Goal: Book appointment/travel/reservation

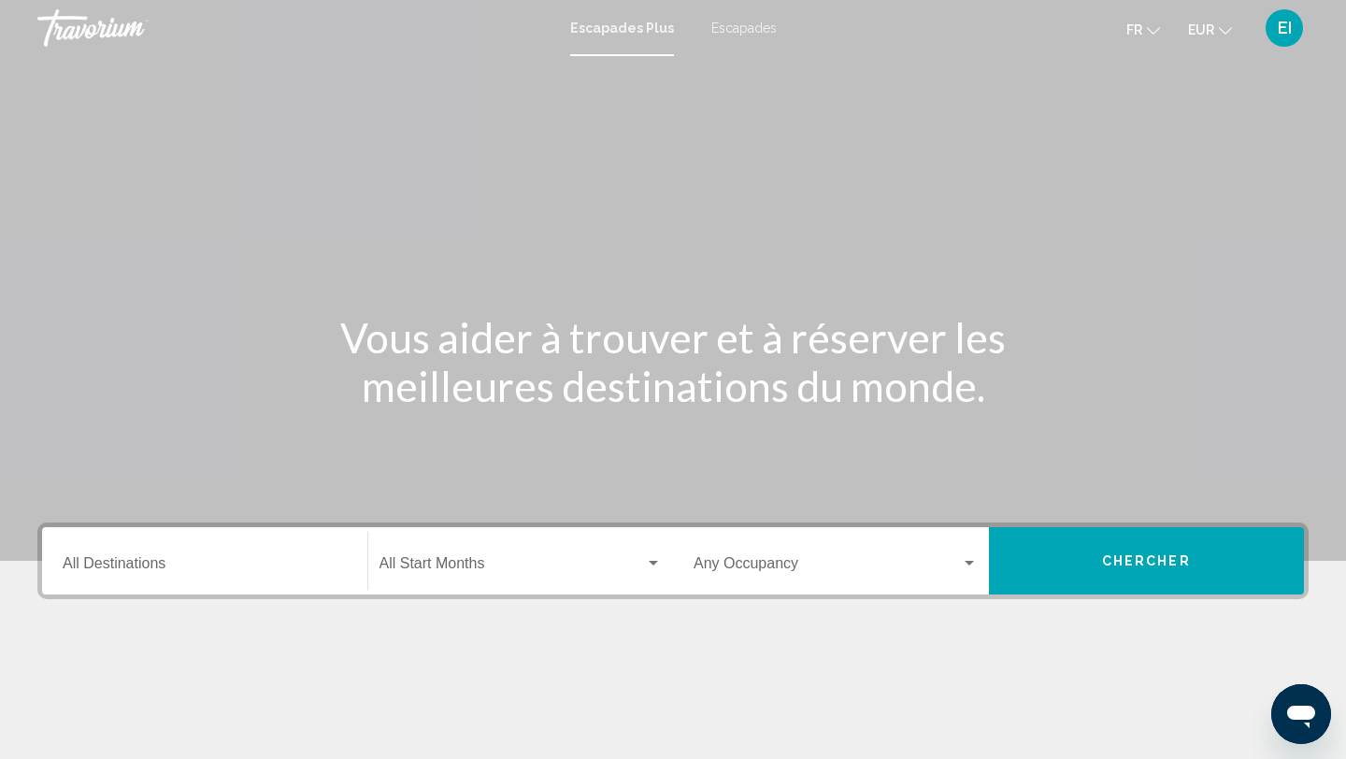
click at [114, 554] on div "Destination All Destinations" at bounding box center [205, 561] width 284 height 59
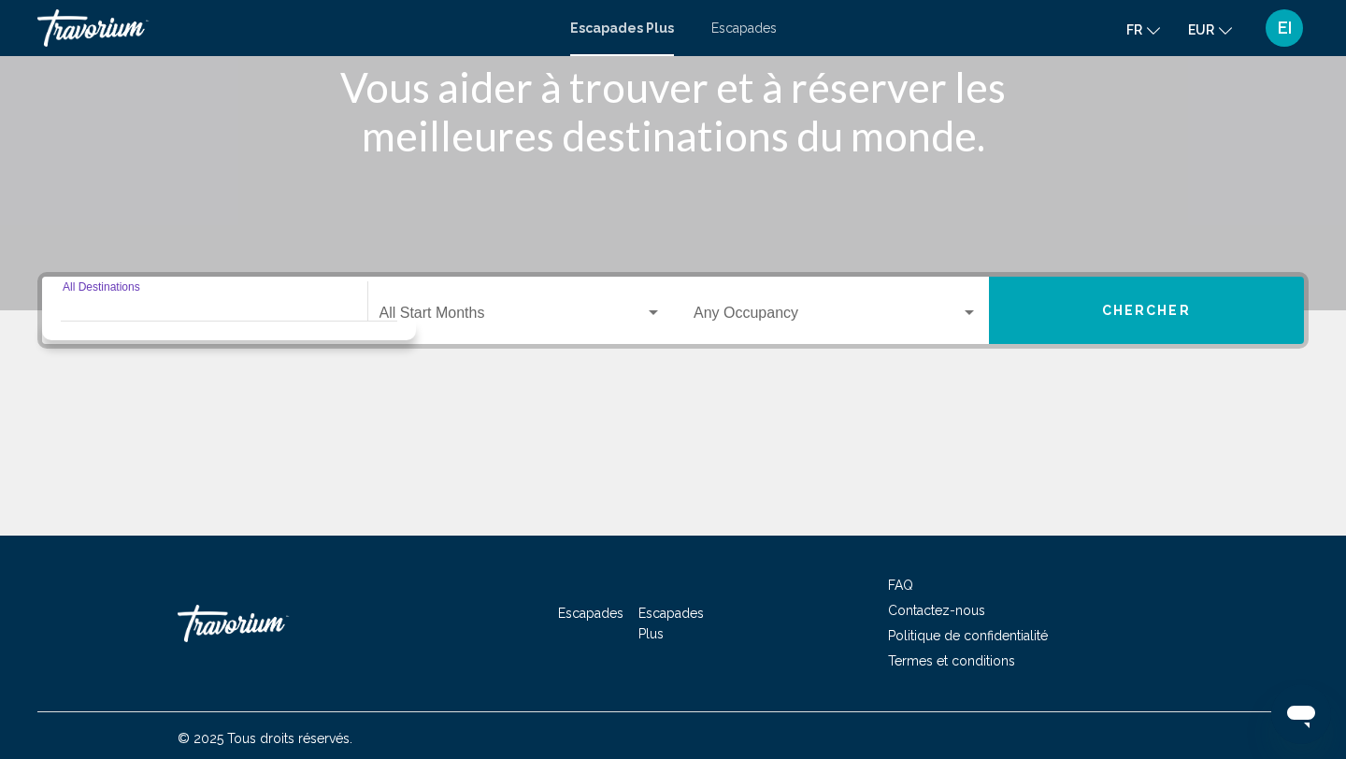
scroll to position [256, 0]
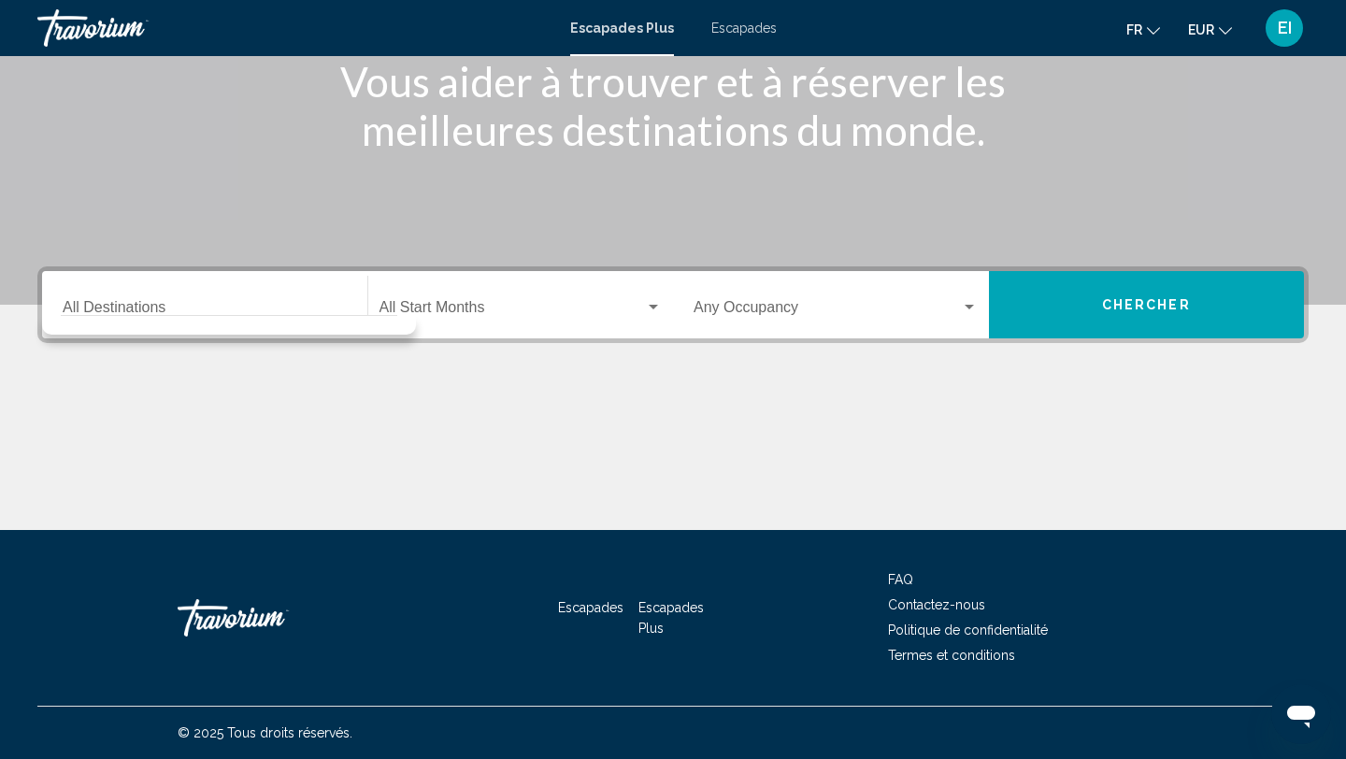
click at [100, 315] on mat-divider "Widget de recherche" at bounding box center [229, 315] width 337 height 1
click at [96, 305] on input "Destination All Destinations" at bounding box center [205, 311] width 284 height 17
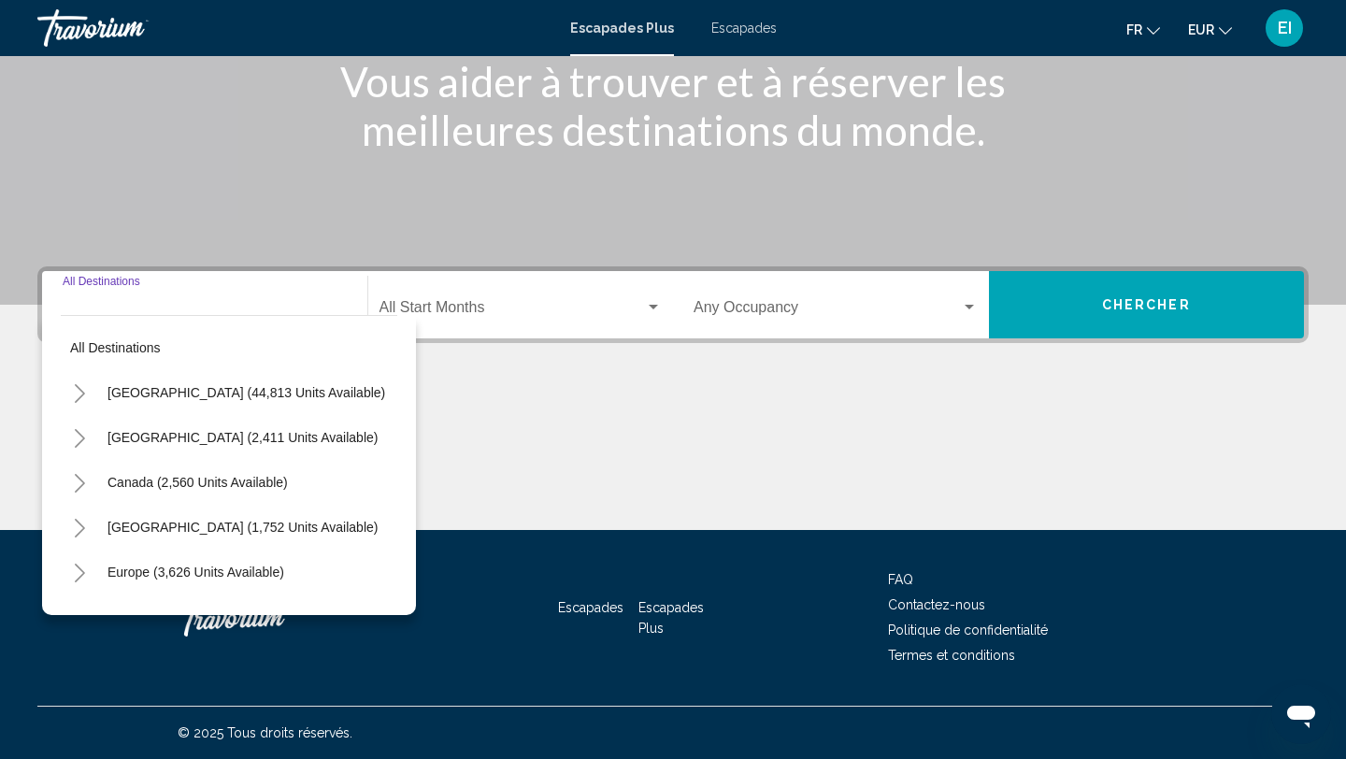
click at [74, 568] on icon "Toggle Europe (3,626 units available)" at bounding box center [80, 573] width 14 height 19
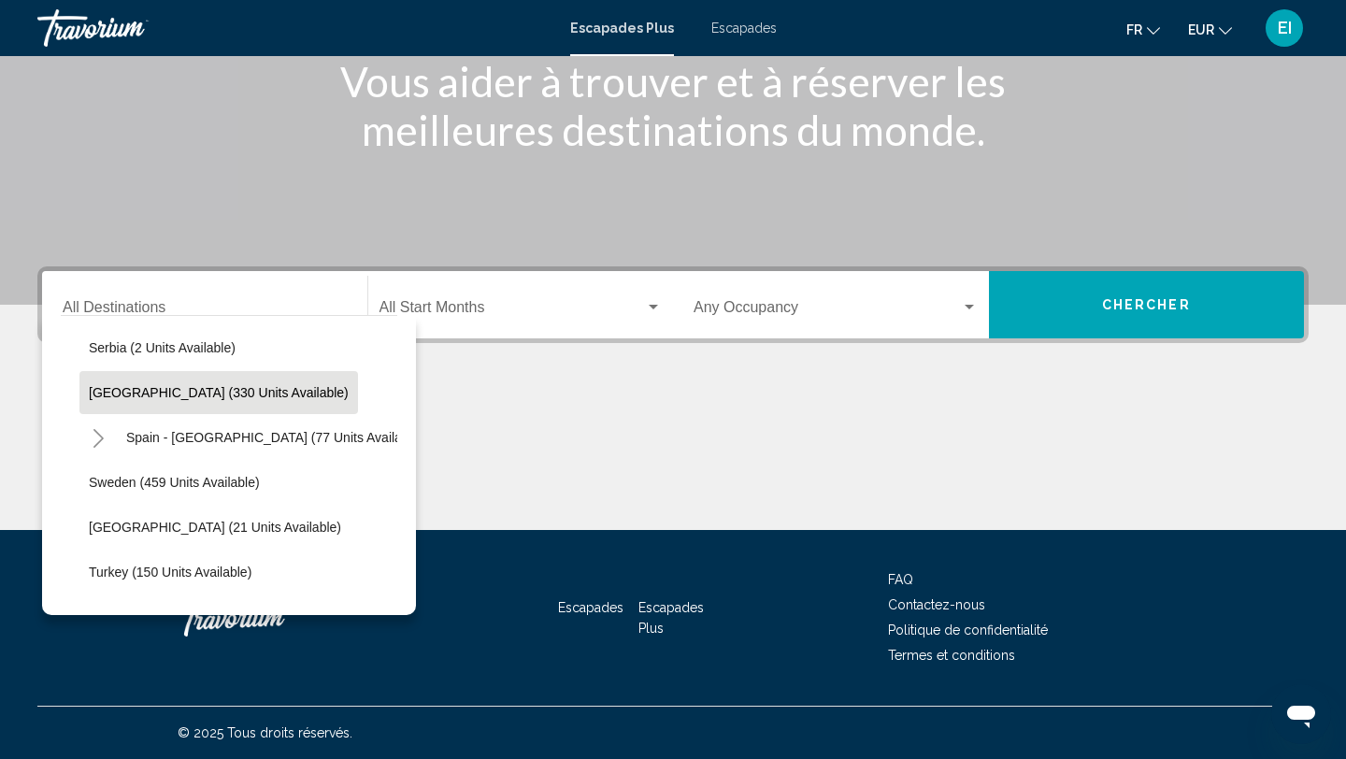
scroll to position [784, 0]
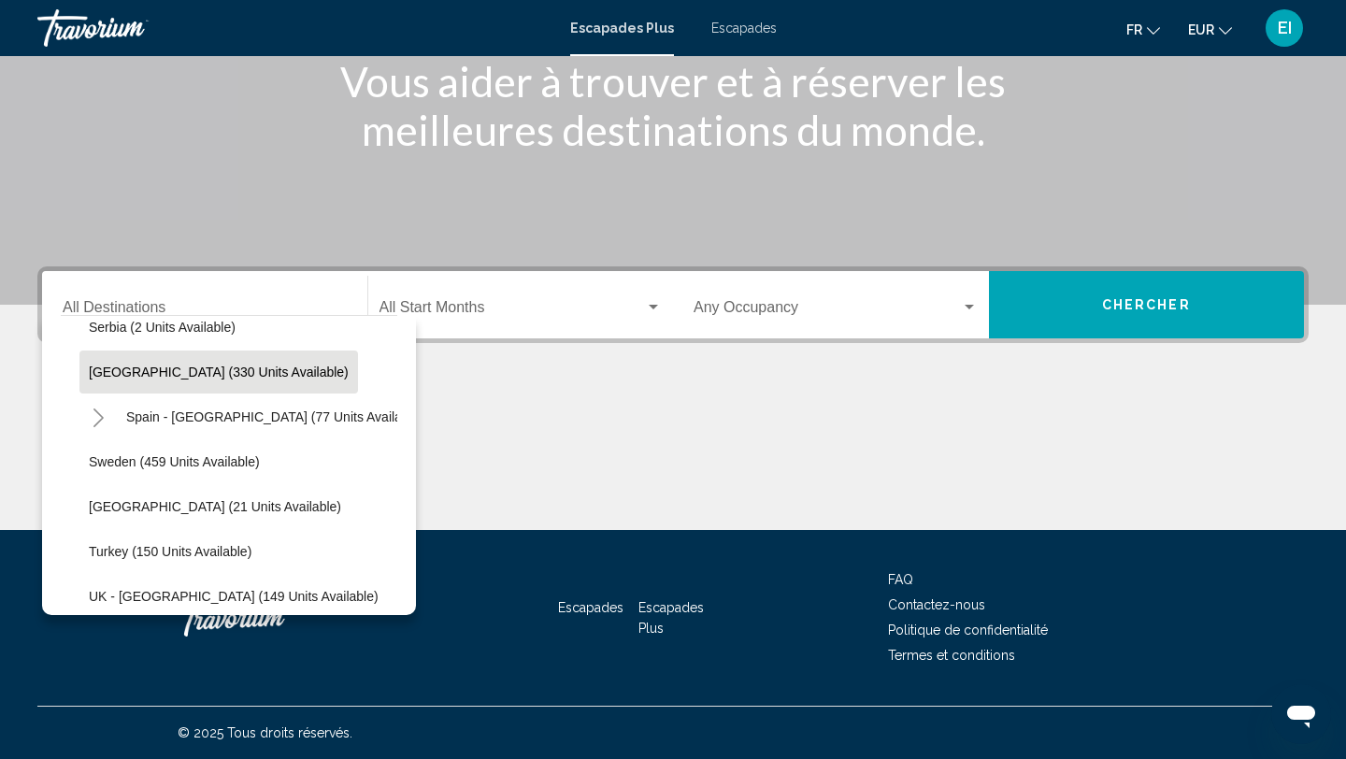
click at [143, 367] on span "[GEOGRAPHIC_DATA] (330 units available)" at bounding box center [219, 372] width 260 height 15
type input "**********"
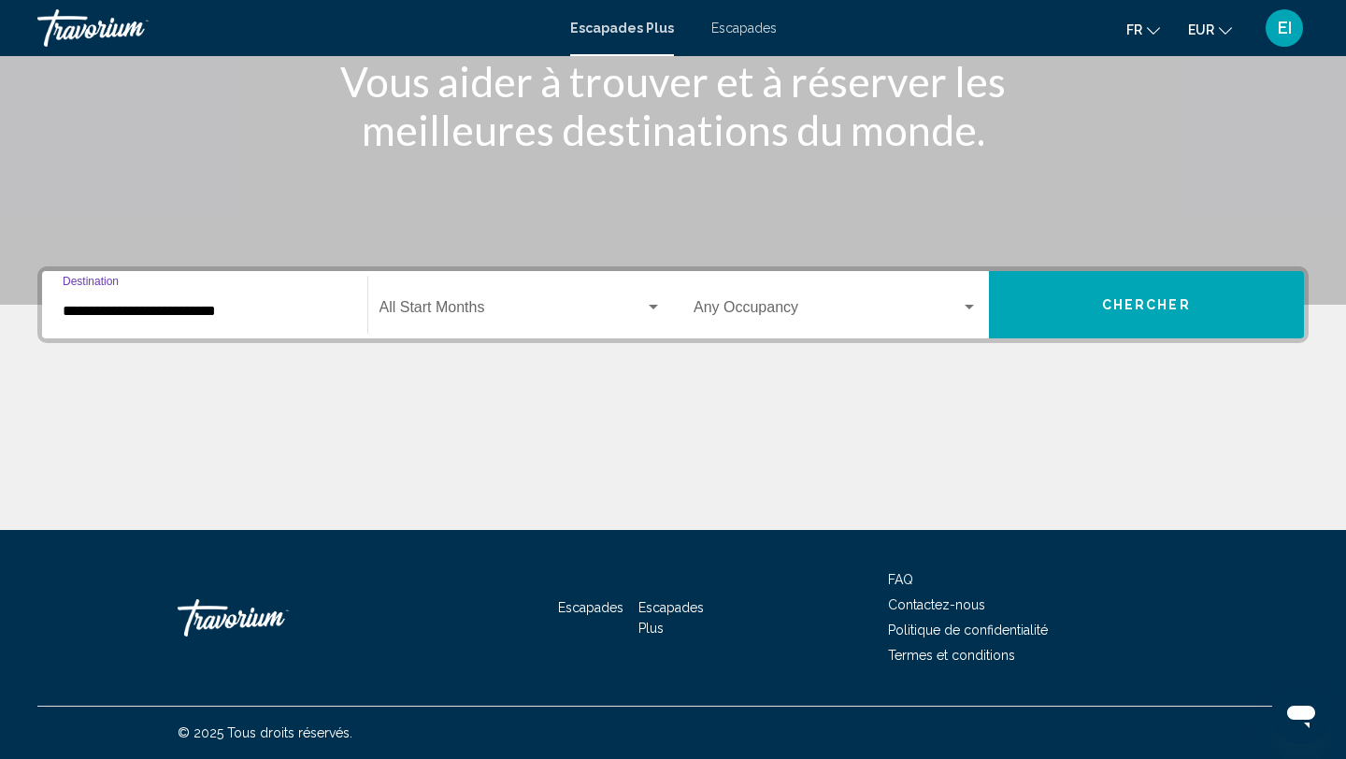
click at [456, 303] on span "Widget de recherche" at bounding box center [513, 311] width 266 height 17
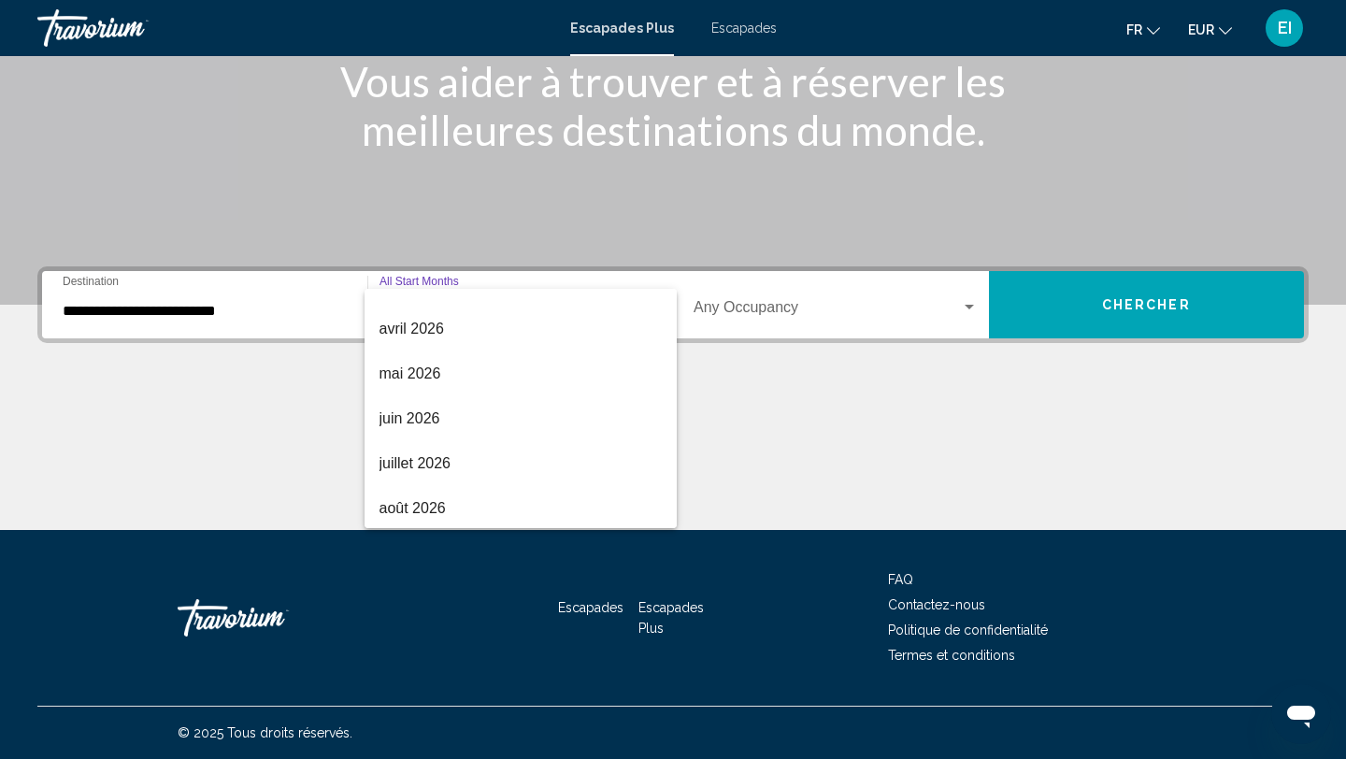
scroll to position [389, 0]
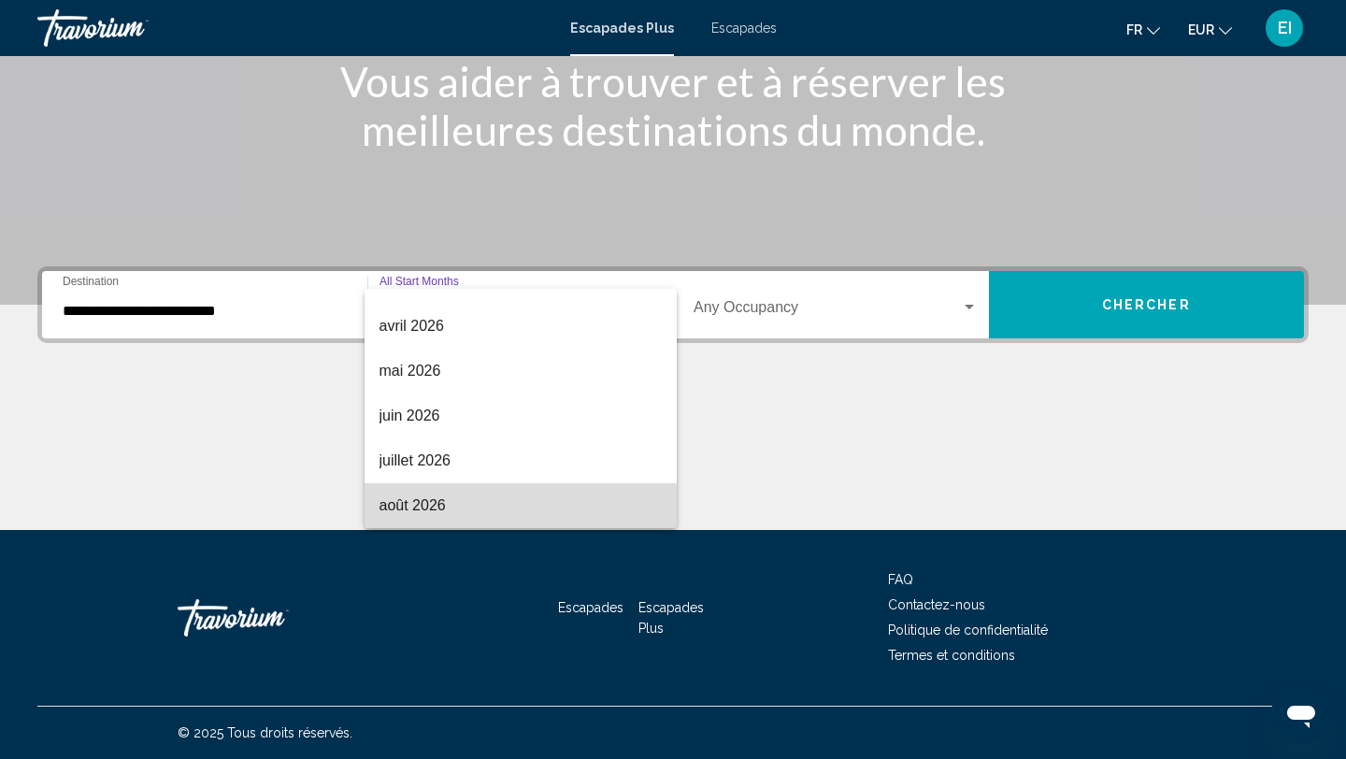
click at [448, 508] on span "août 2026" at bounding box center [521, 505] width 283 height 45
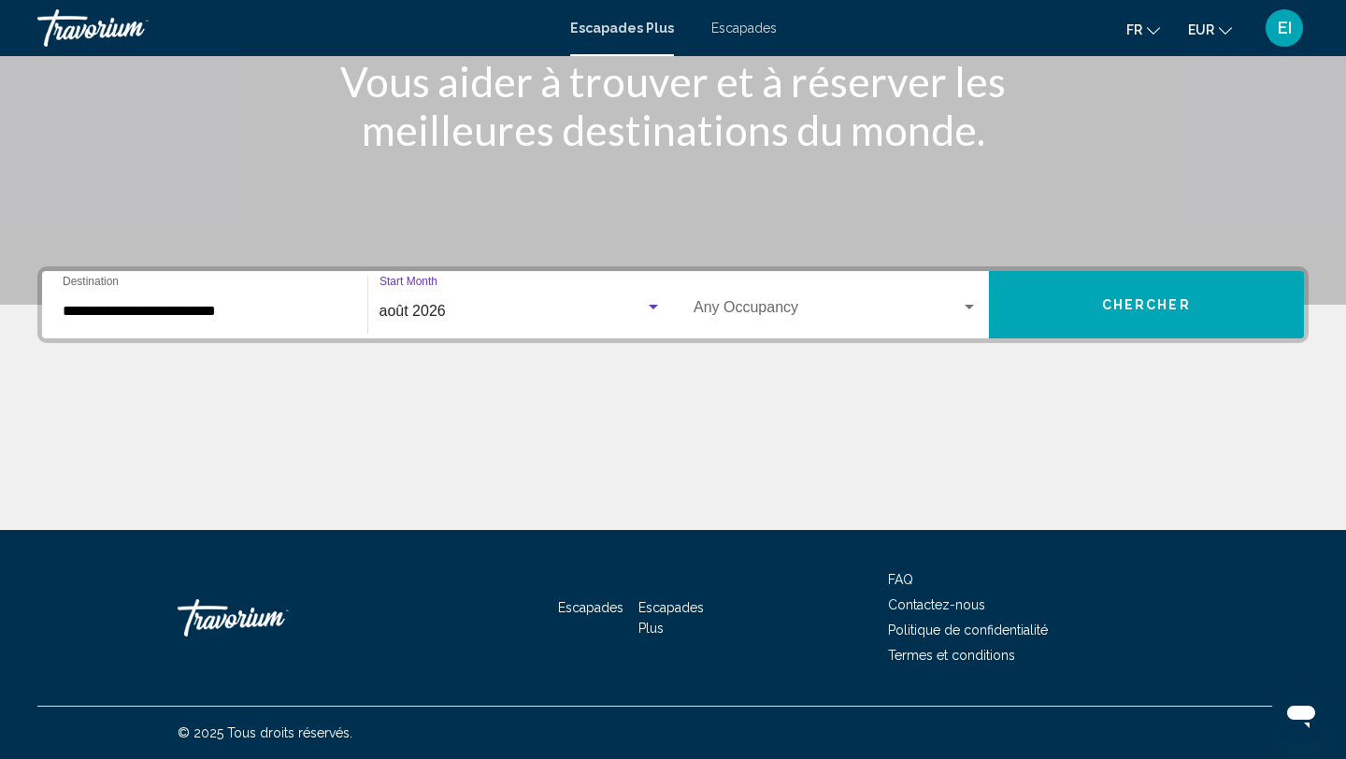
click at [811, 309] on span "Widget de recherche" at bounding box center [827, 311] width 267 height 17
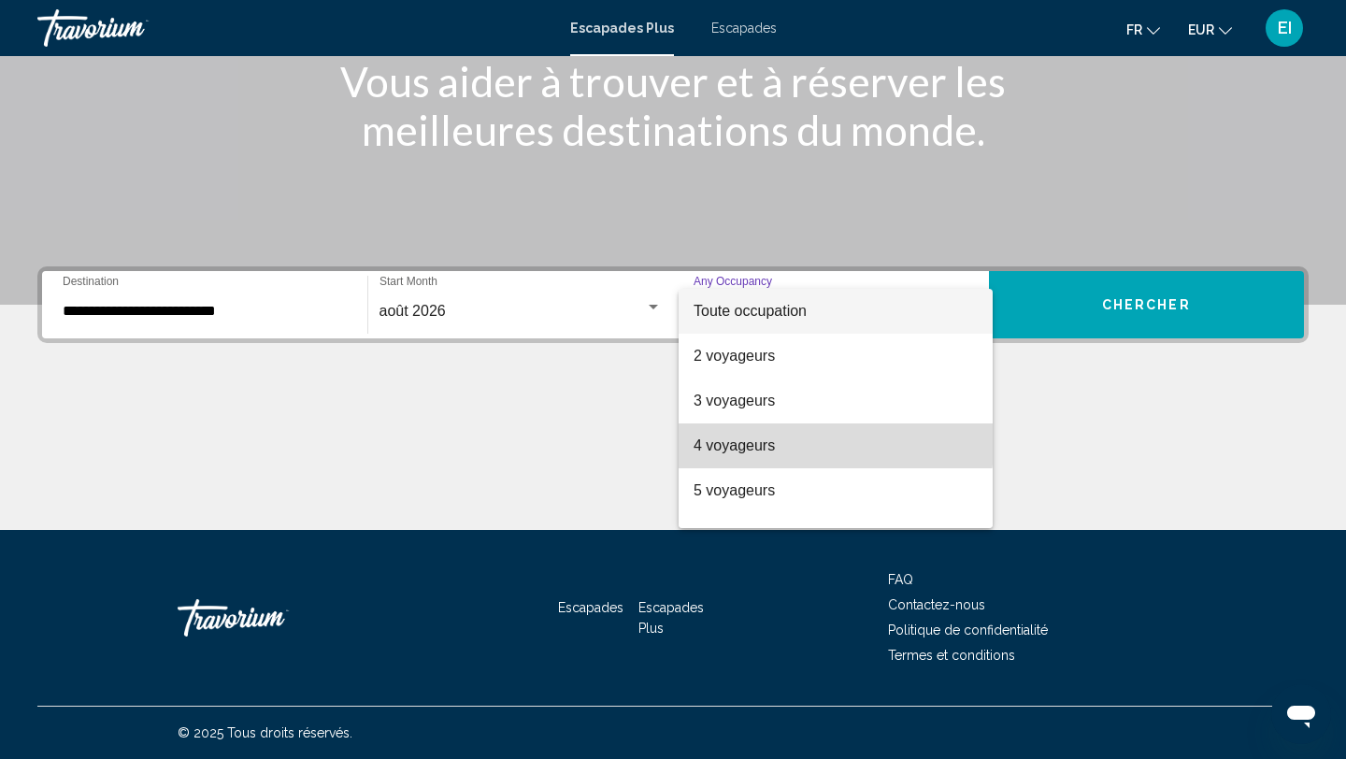
click at [785, 437] on span "4 voyageurs" at bounding box center [836, 446] width 284 height 45
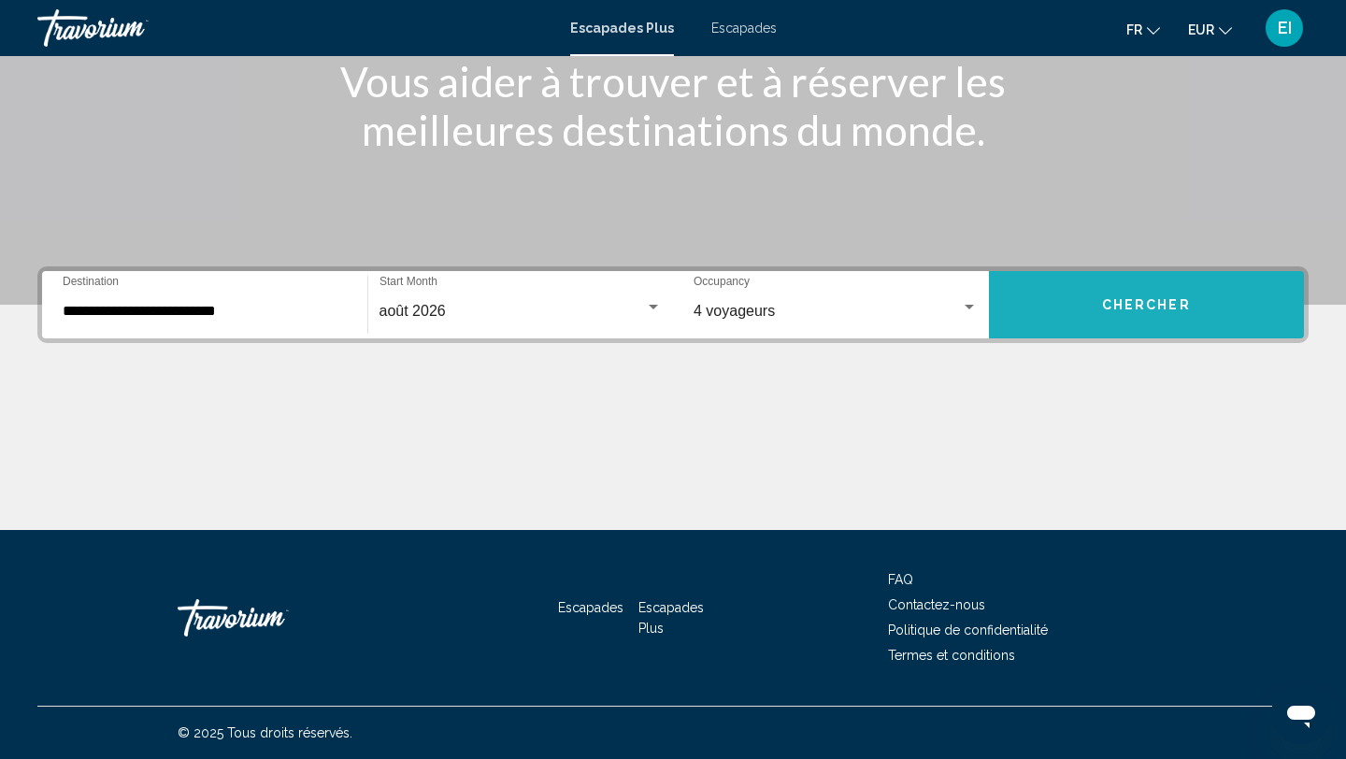
click at [1083, 309] on button "Chercher" at bounding box center [1147, 304] width 316 height 67
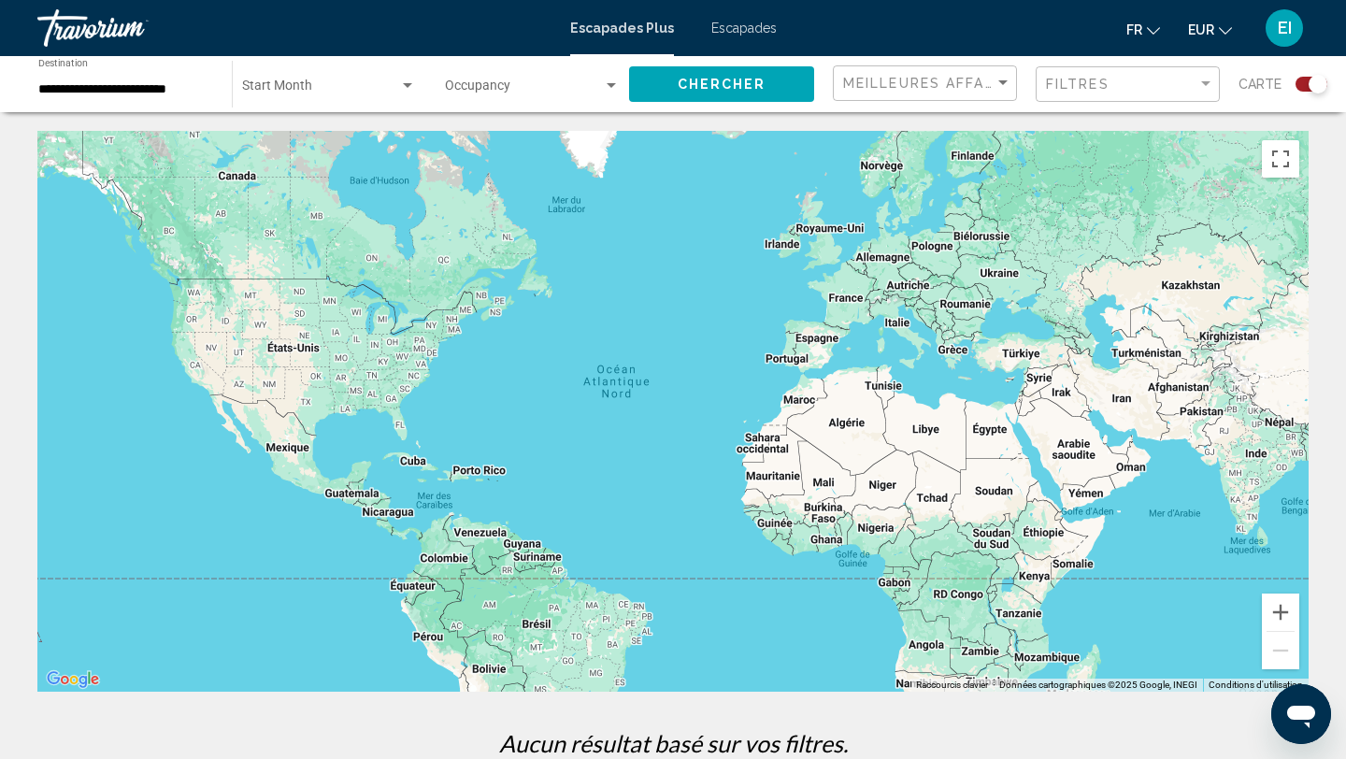
click at [1302, 83] on div "Search widget" at bounding box center [1312, 84] width 32 height 15
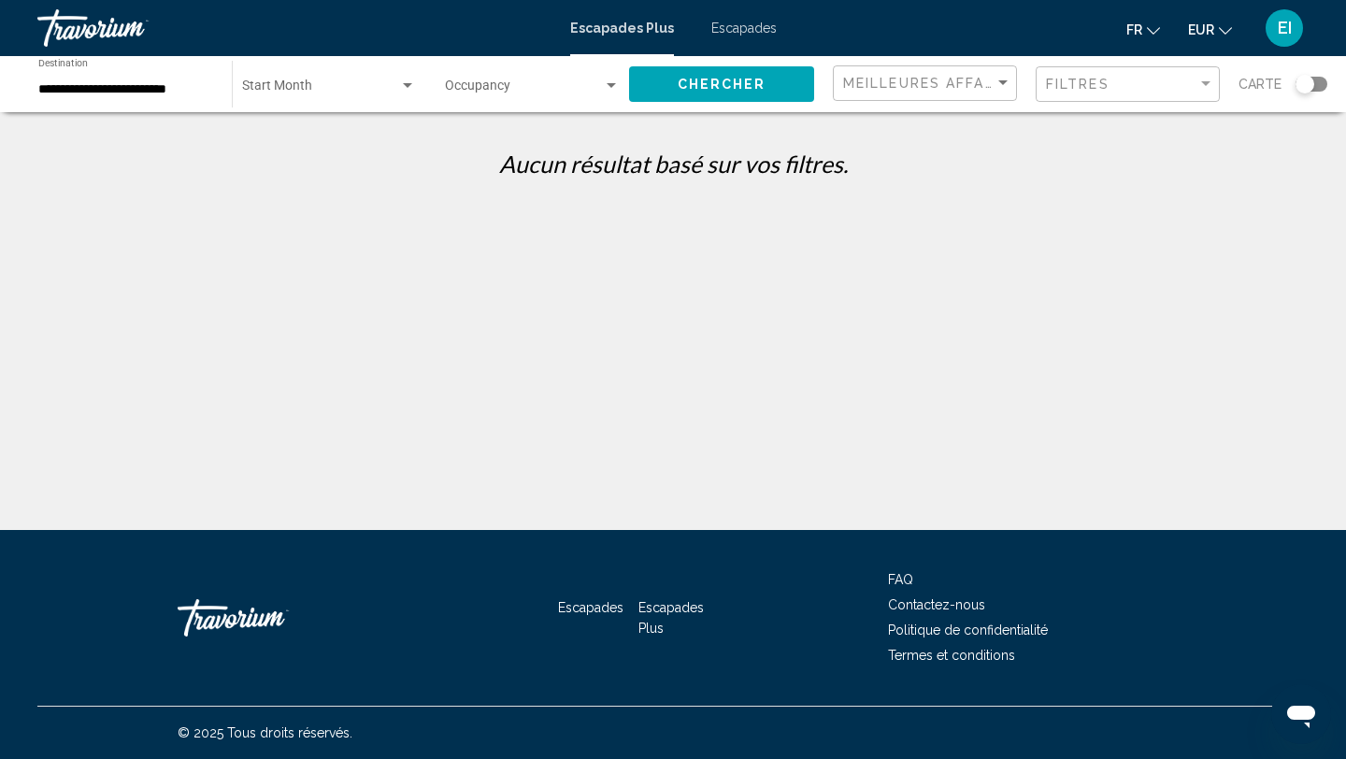
click at [731, 24] on font "Escapades" at bounding box center [744, 28] width 65 height 15
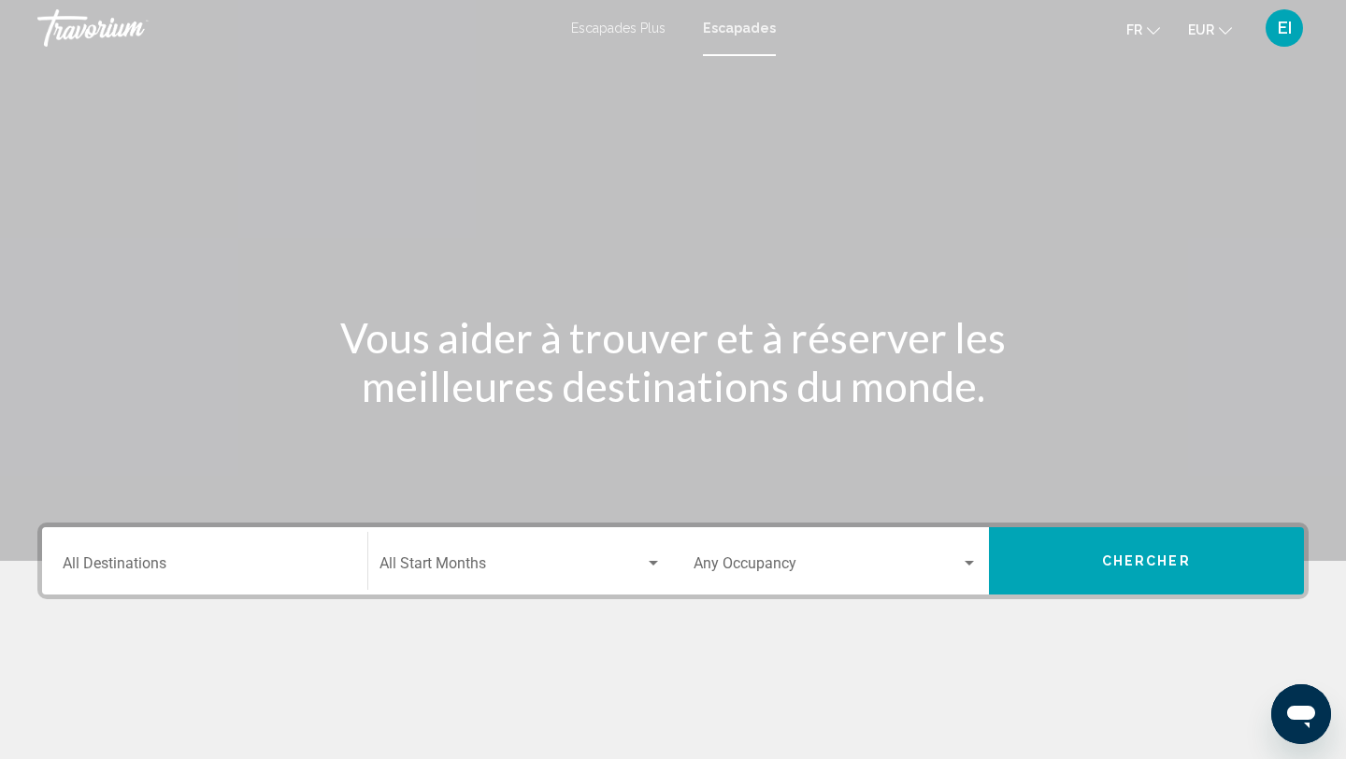
click at [88, 574] on input "Destination All Destinations" at bounding box center [205, 567] width 284 height 17
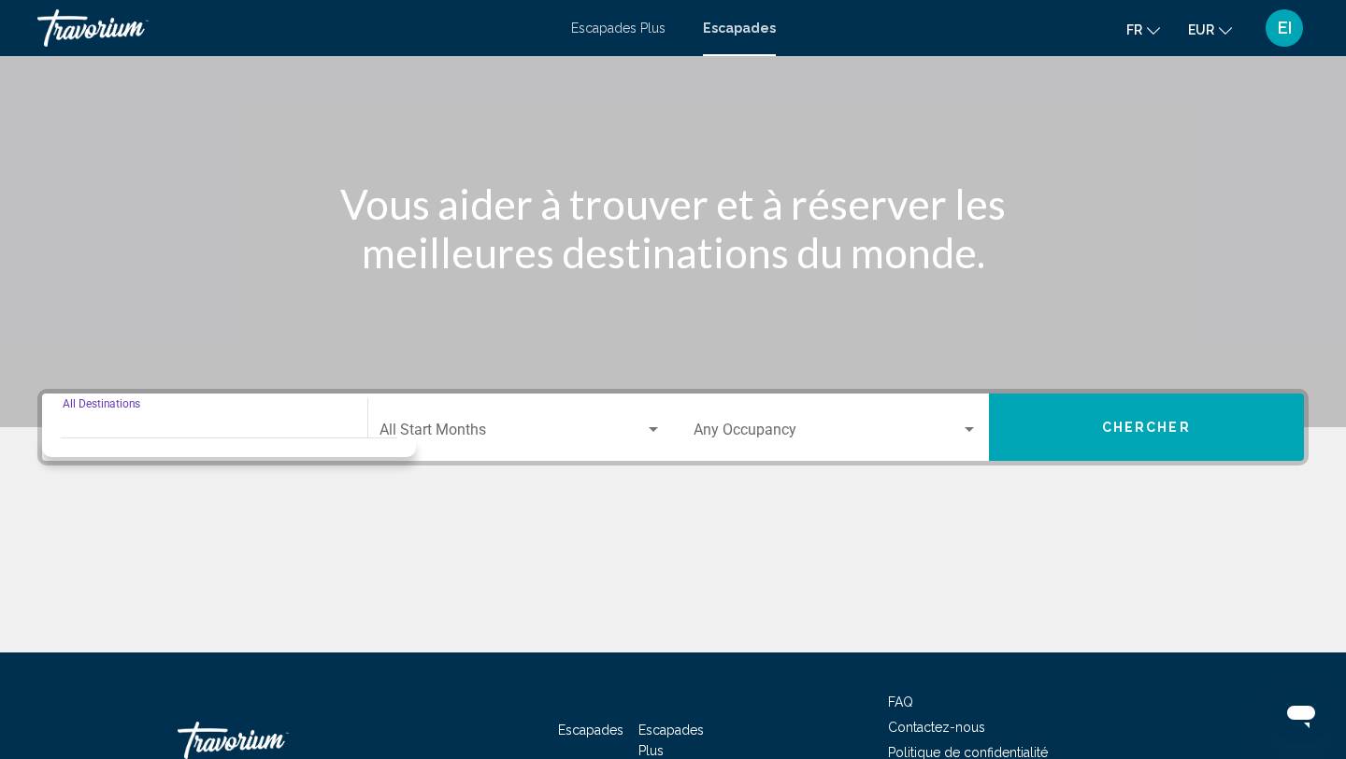
scroll to position [256, 0]
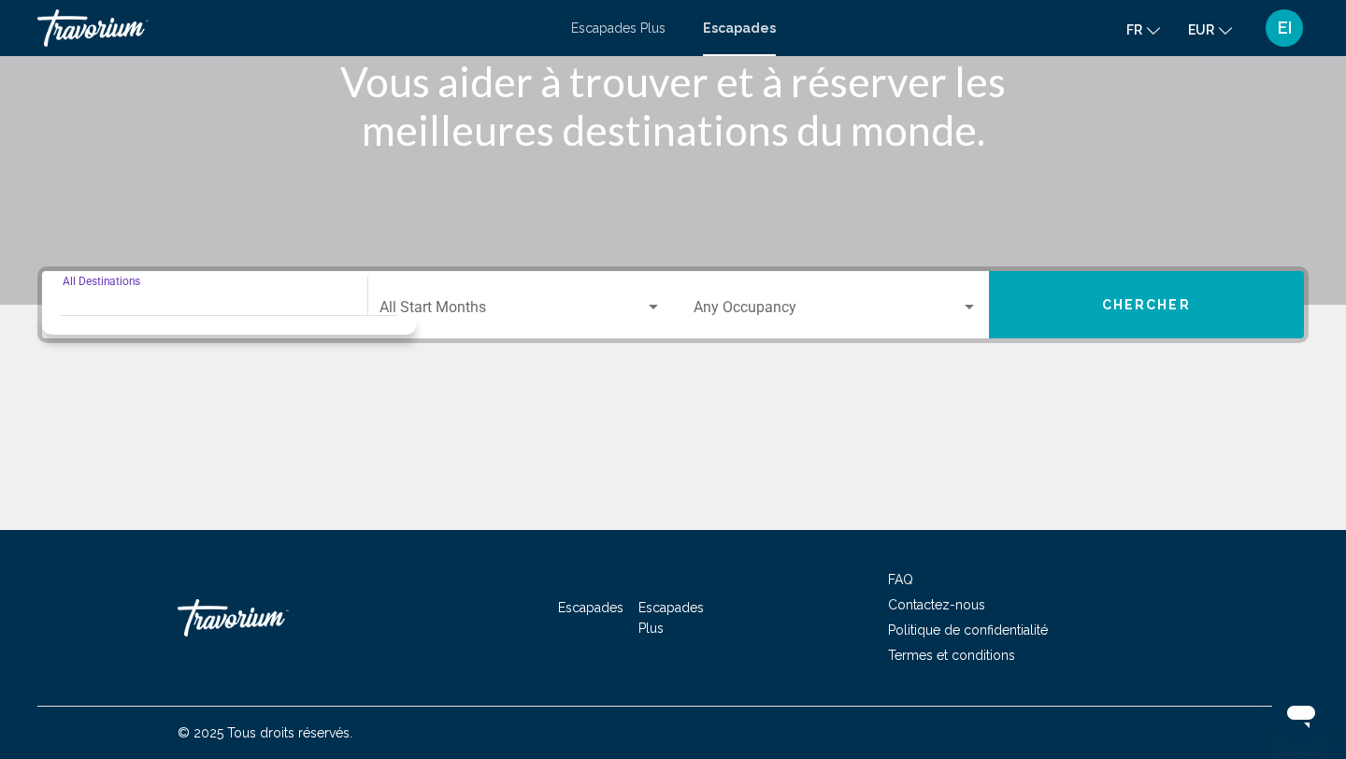
click at [165, 303] on input "Destination All Destinations" at bounding box center [205, 311] width 284 height 17
click at [648, 310] on div "Search widget" at bounding box center [653, 307] width 17 height 15
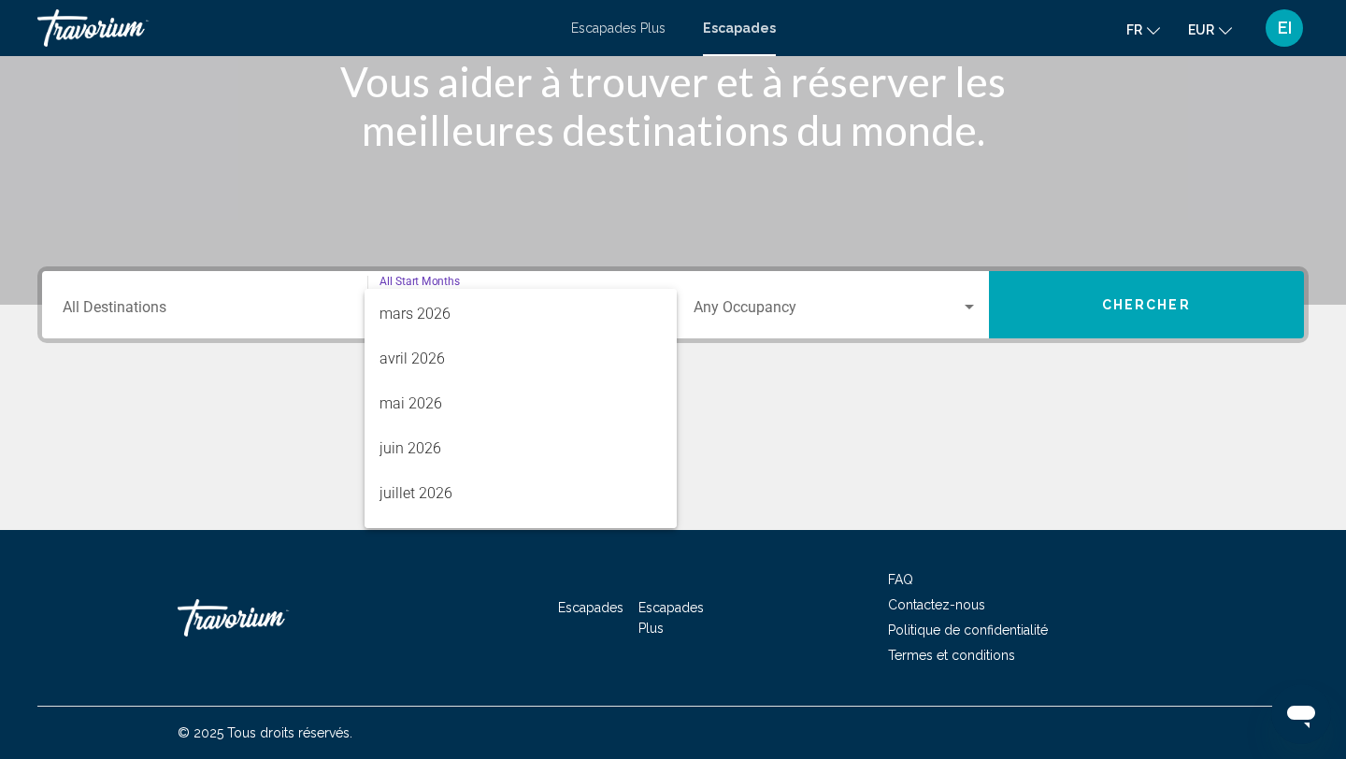
scroll to position [389, 0]
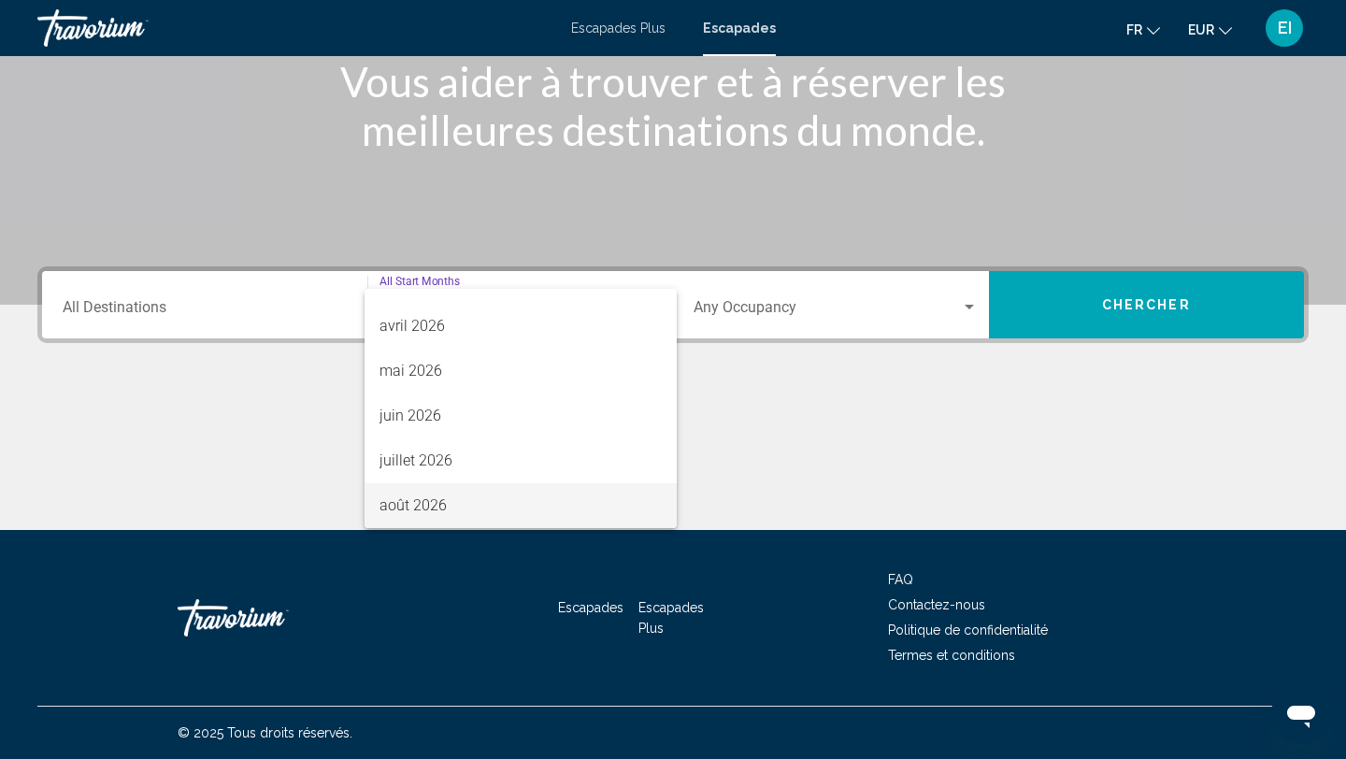
click at [505, 486] on span "août 2026" at bounding box center [521, 505] width 283 height 45
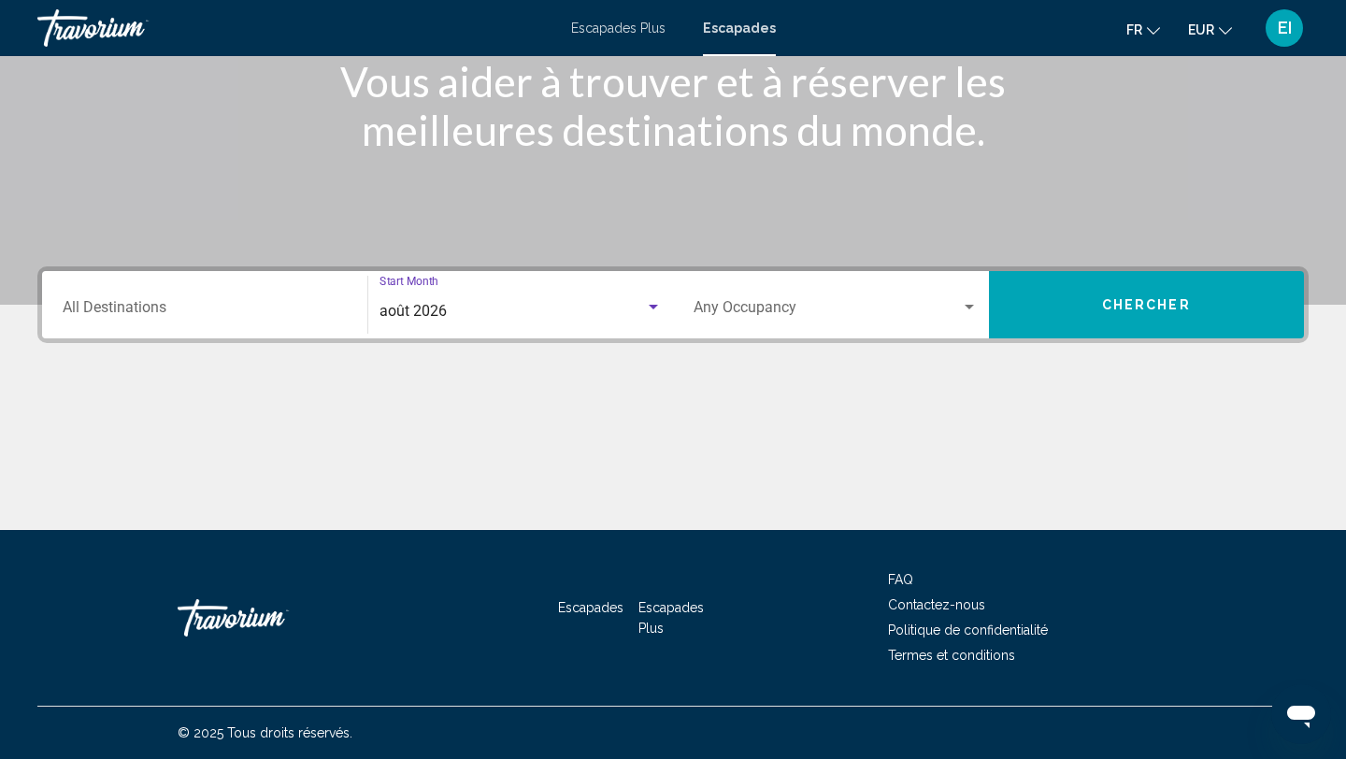
click at [259, 311] on input "Destination All Destinations" at bounding box center [205, 311] width 284 height 17
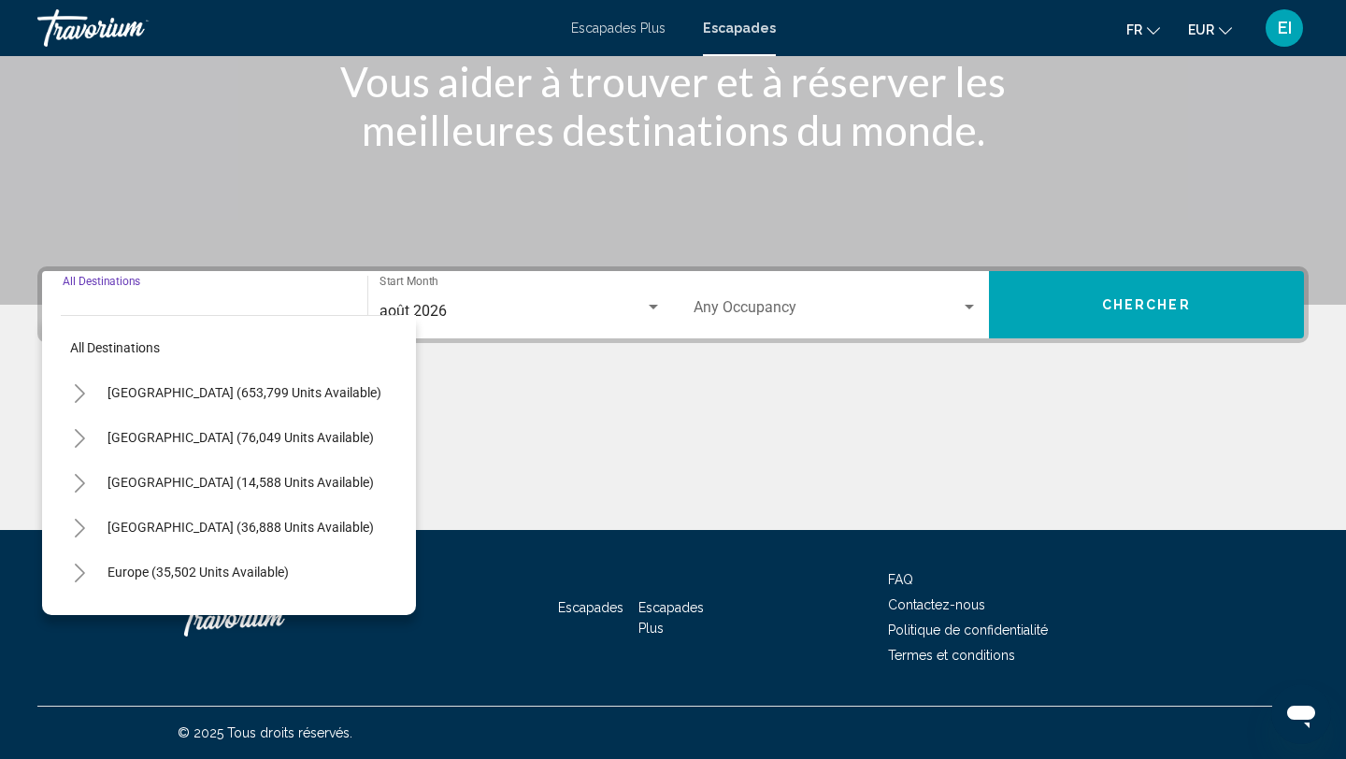
click at [74, 571] on icon "Toggle Europe (35,502 units available)" at bounding box center [80, 573] width 14 height 19
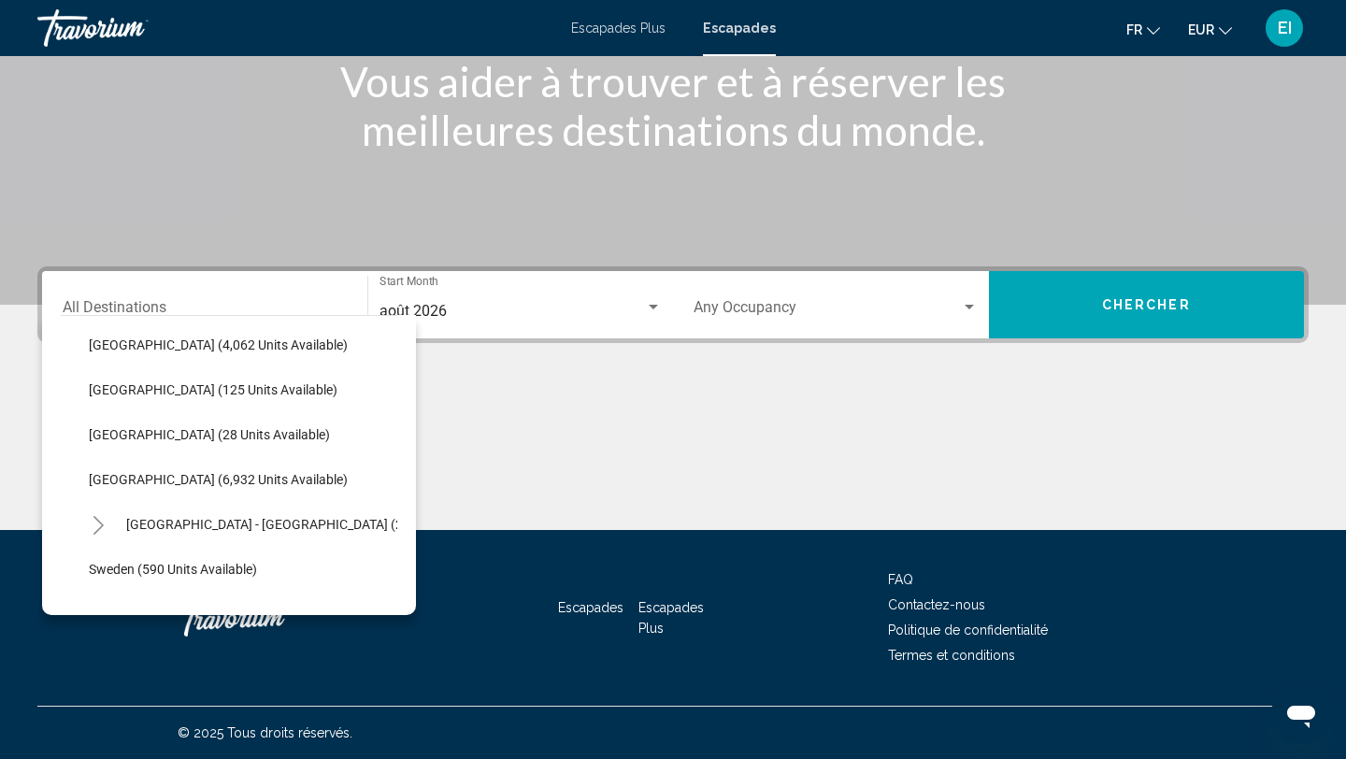
scroll to position [886, 0]
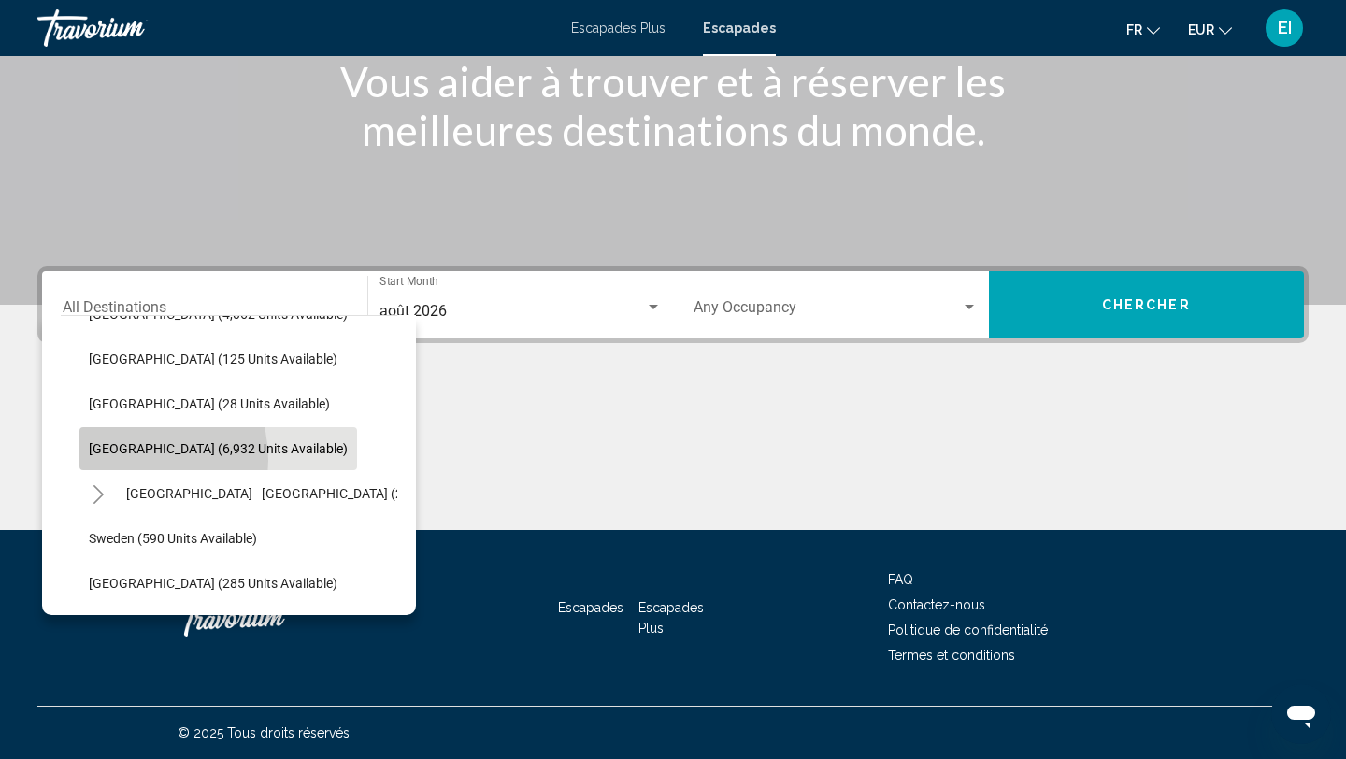
click at [126, 460] on button "[GEOGRAPHIC_DATA] (6,932 units available)" at bounding box center [218, 448] width 278 height 43
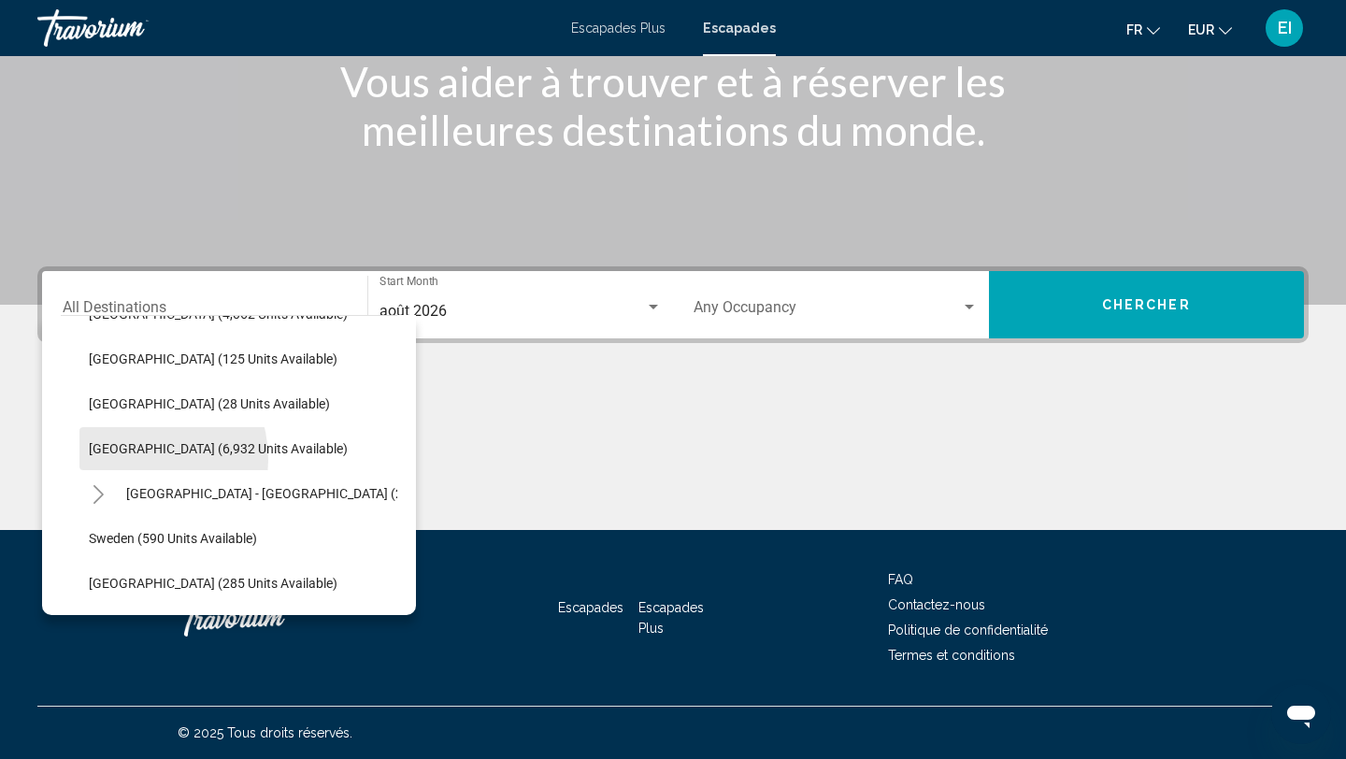
type input "**********"
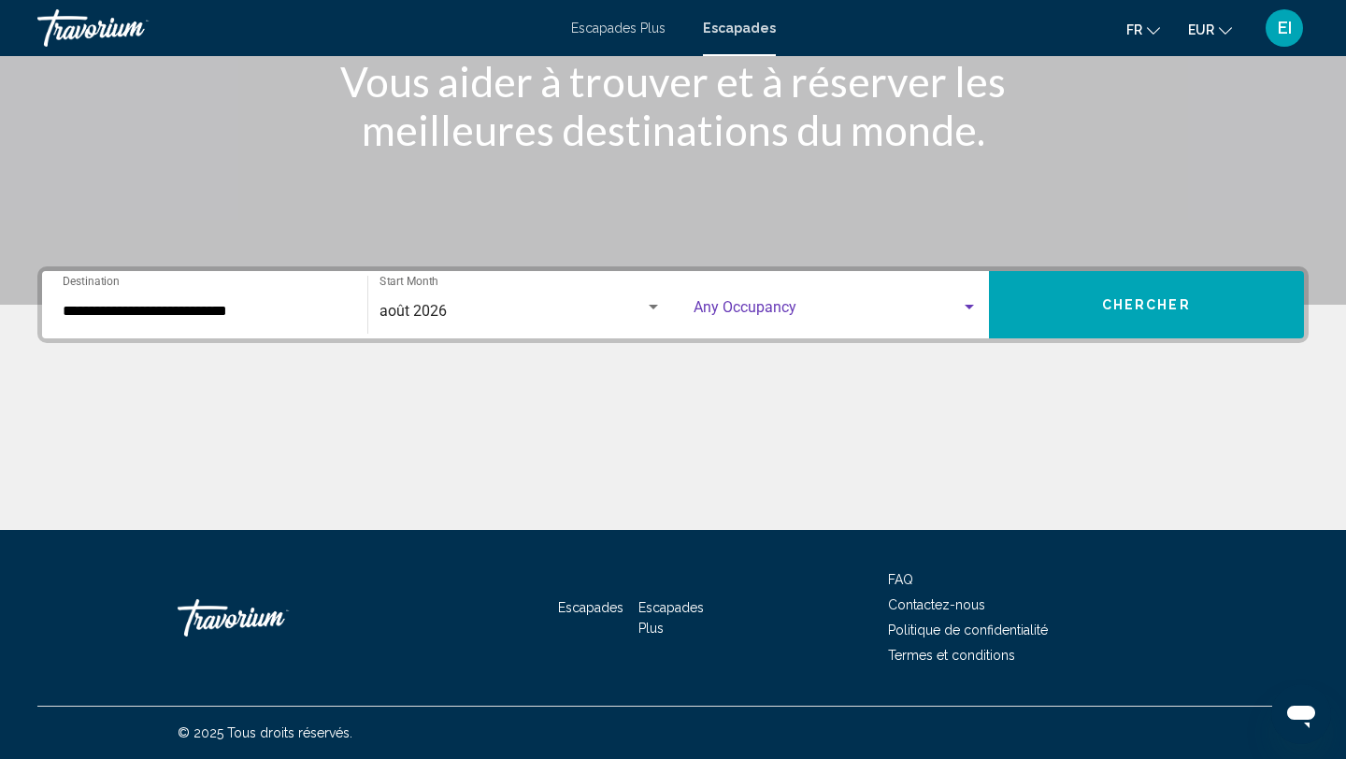
click at [970, 308] on div "Search widget" at bounding box center [969, 307] width 9 height 5
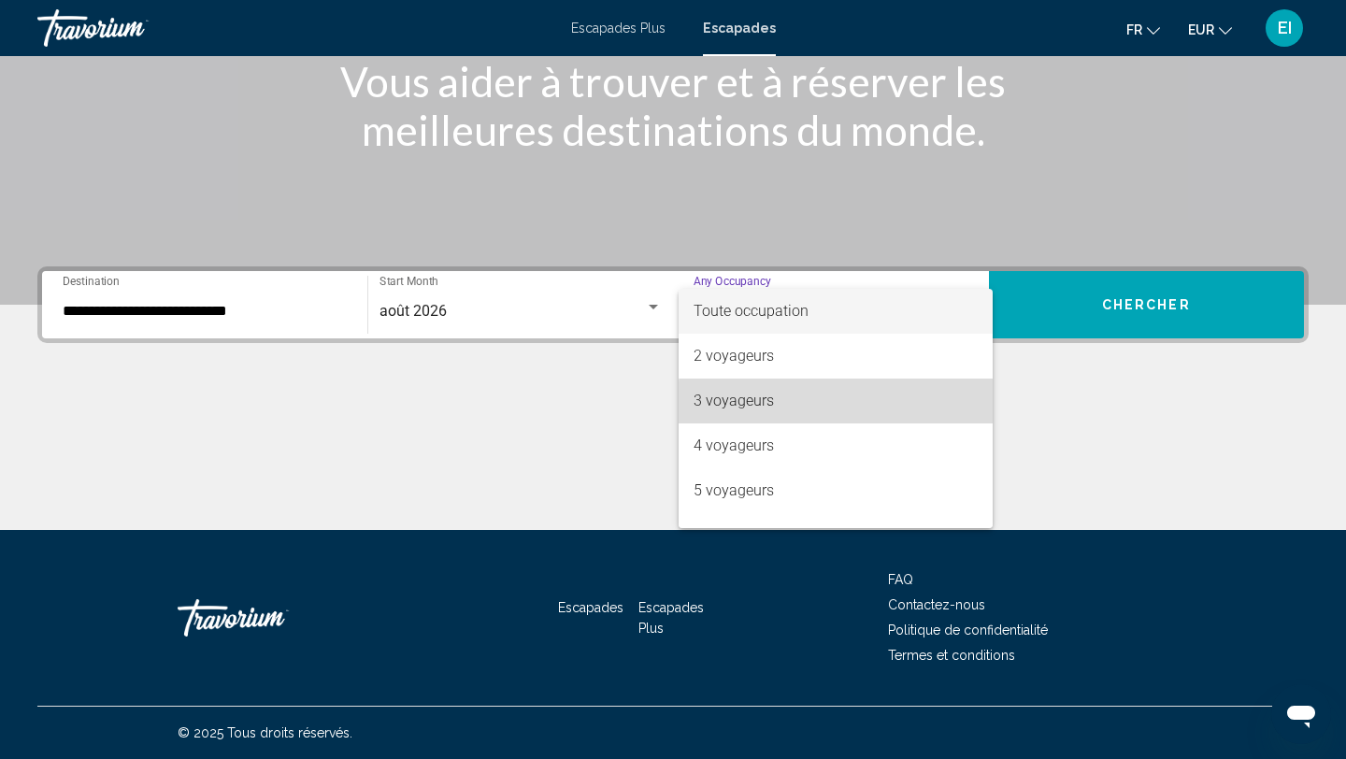
click at [900, 422] on span "3 voyageurs" at bounding box center [836, 401] width 284 height 45
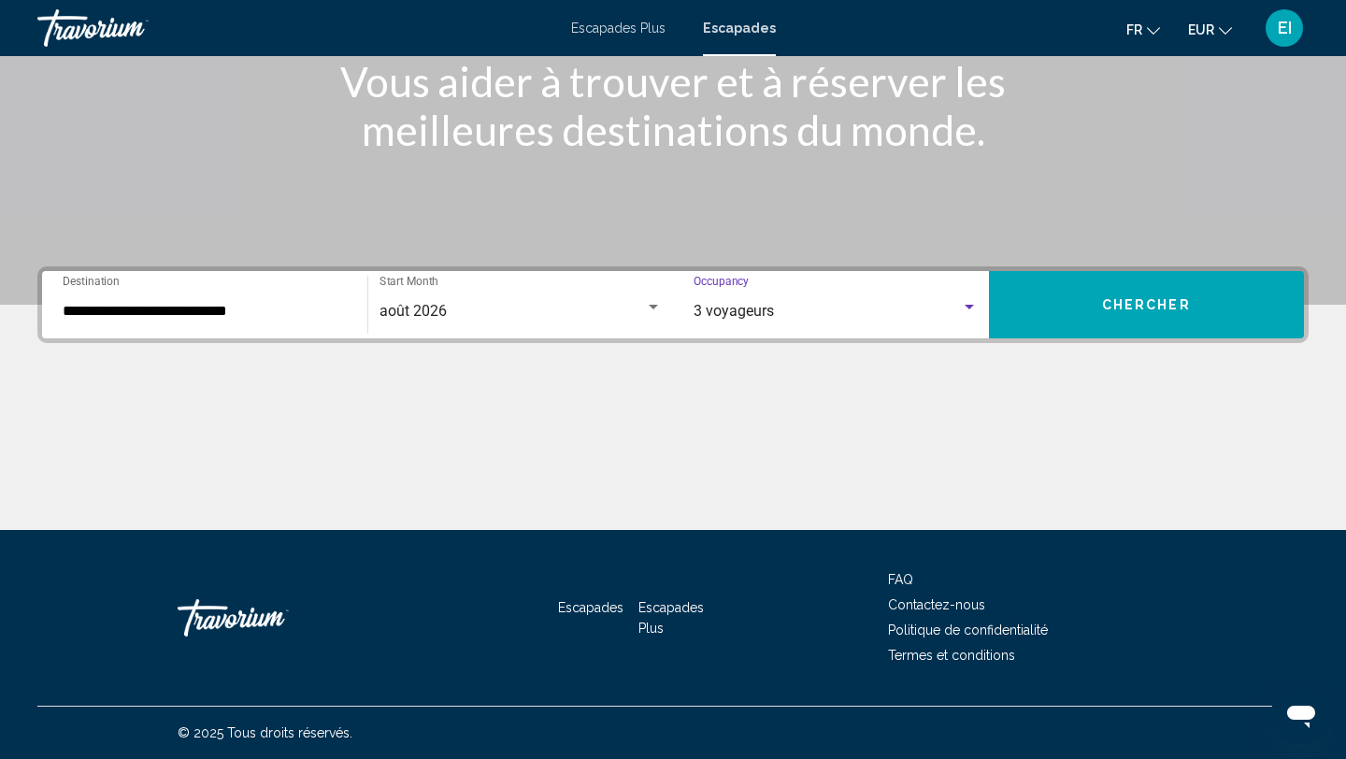
click at [906, 319] on div "3 voyageurs" at bounding box center [827, 311] width 267 height 17
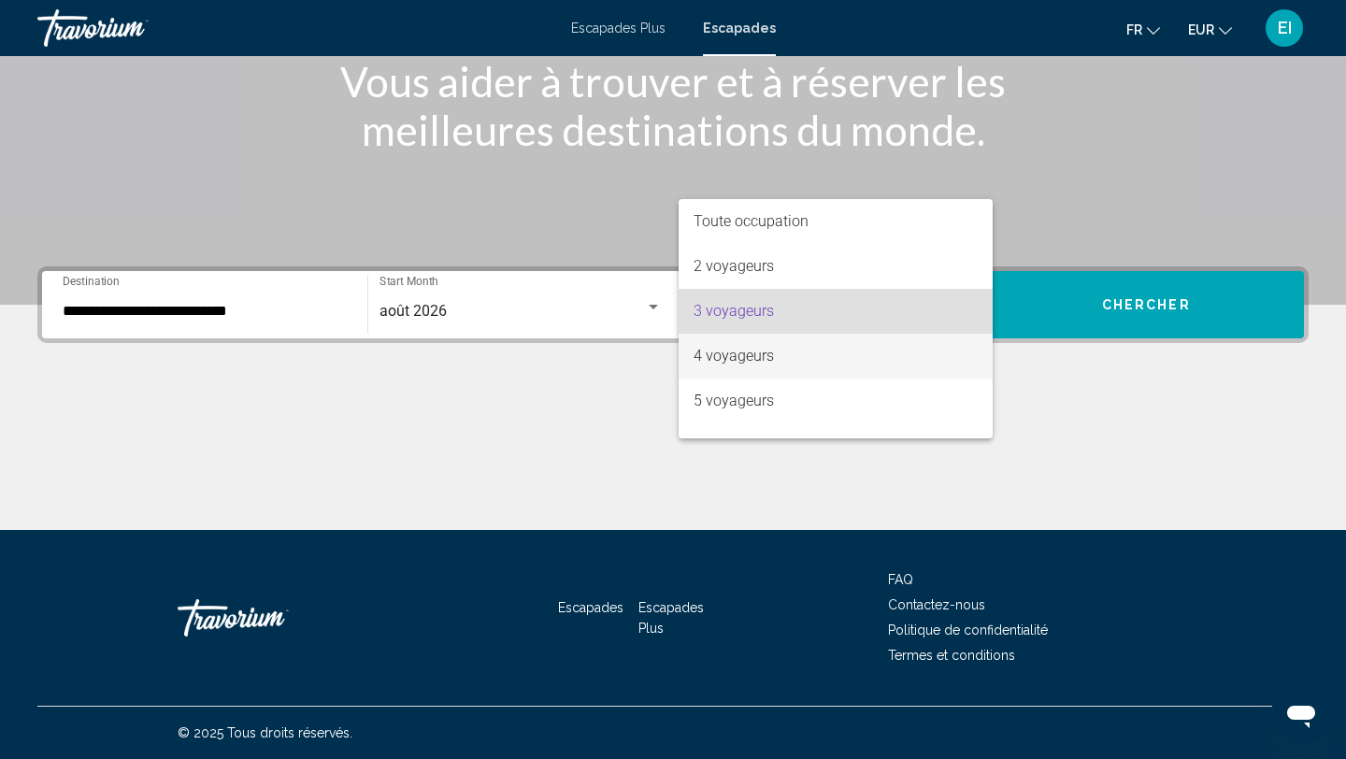
click at [887, 365] on span "4 voyageurs" at bounding box center [836, 356] width 284 height 45
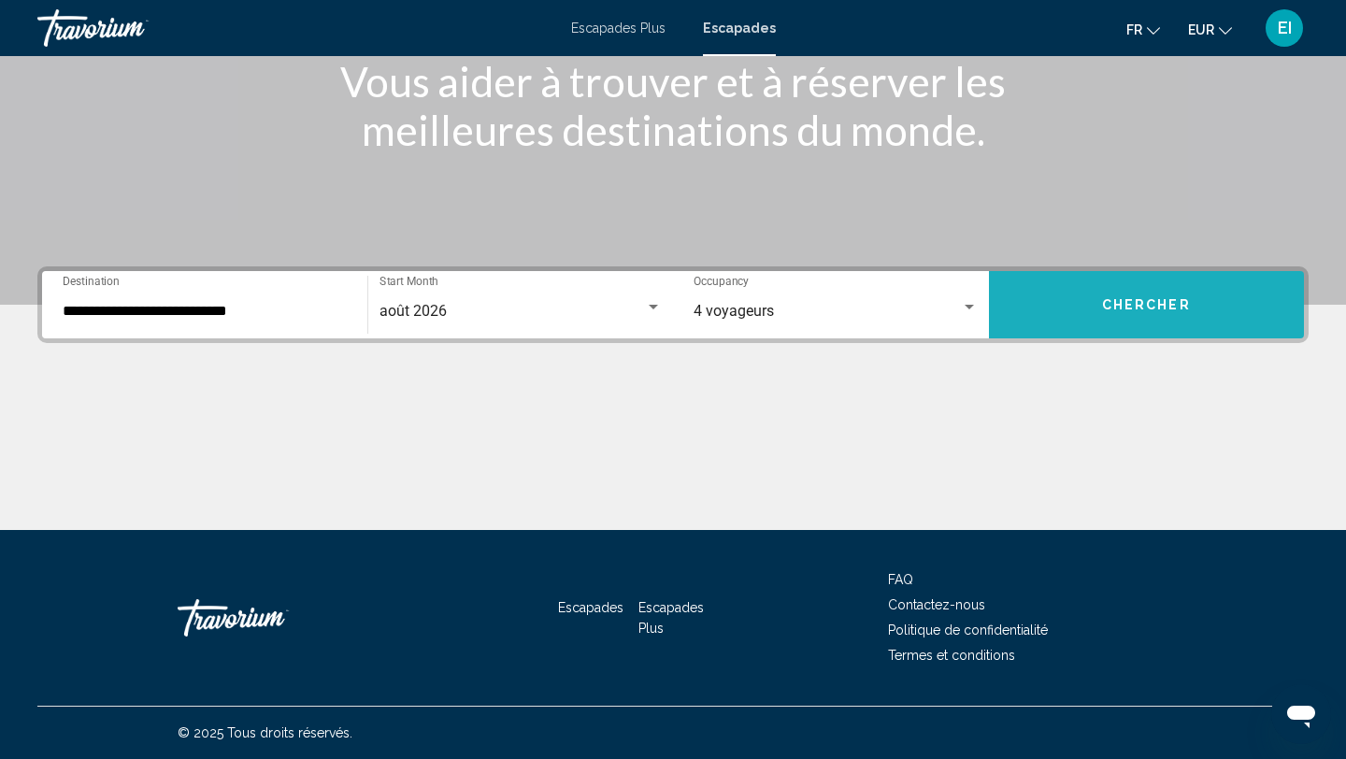
click at [1175, 314] on button "Chercher" at bounding box center [1147, 304] width 316 height 67
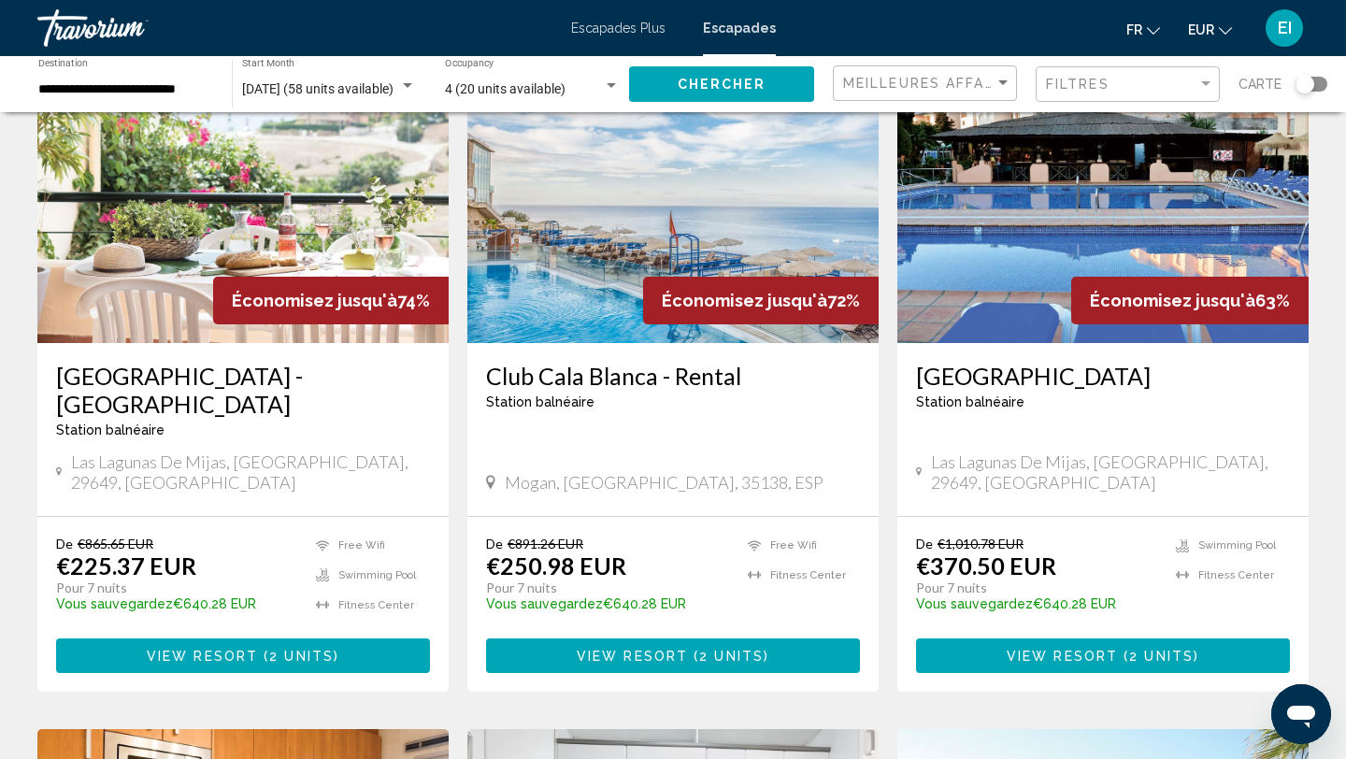
scroll to position [161, 0]
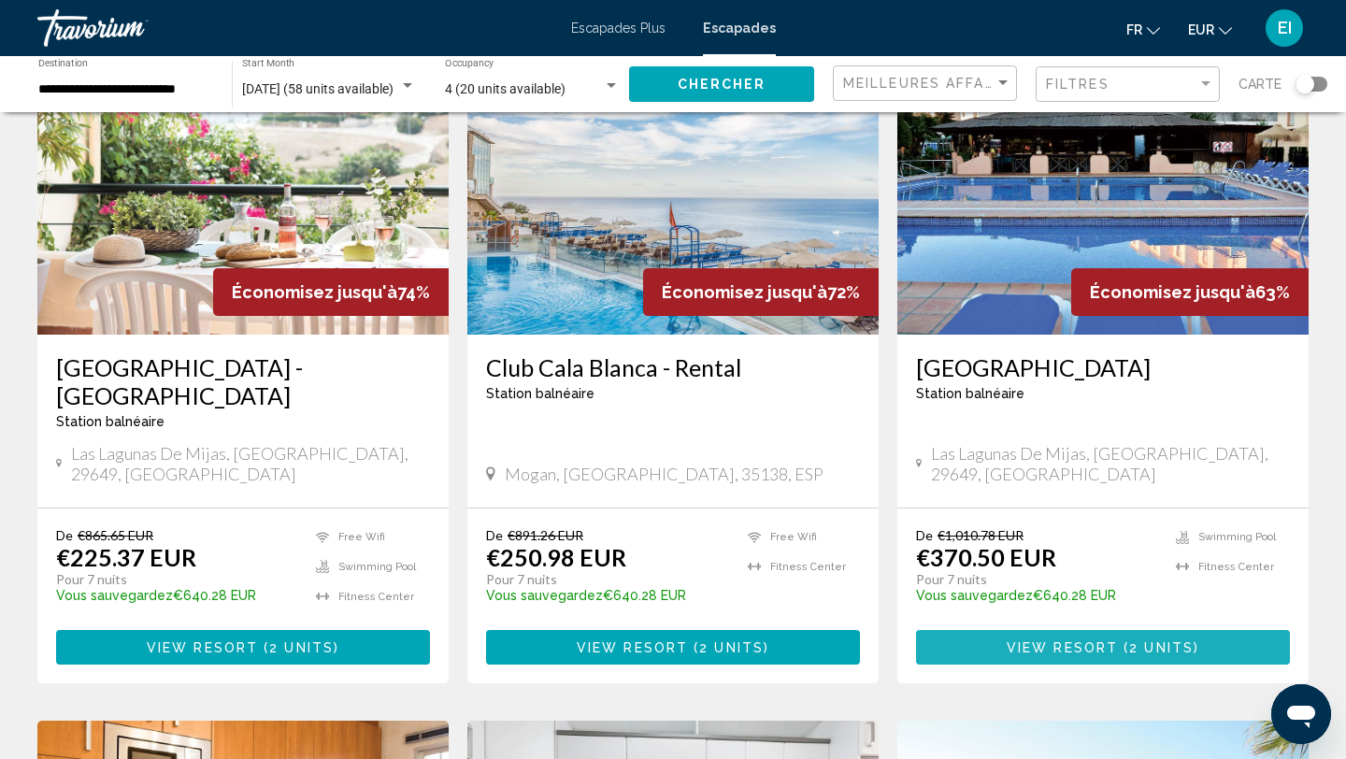
click at [1150, 640] on span "View Resort ( 2 units )" at bounding box center [1103, 647] width 193 height 15
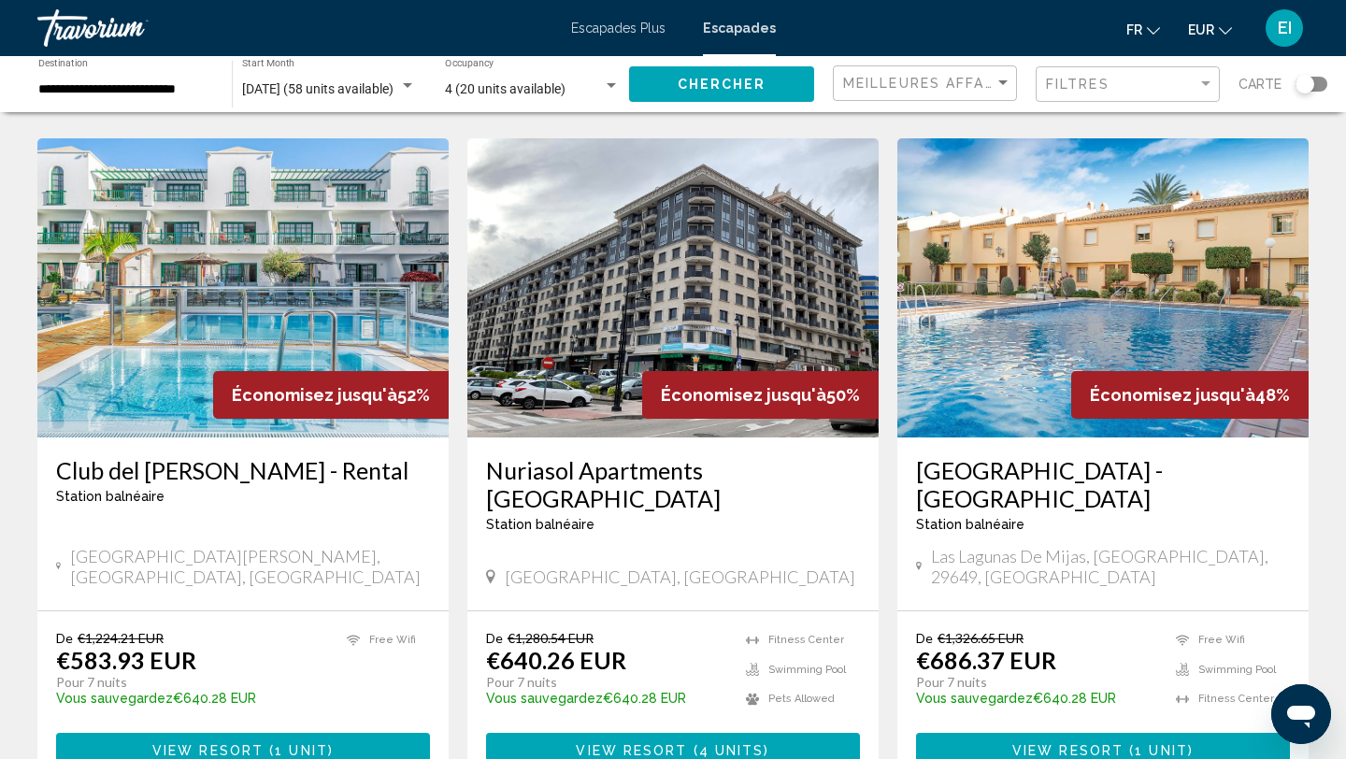
scroll to position [1431, 0]
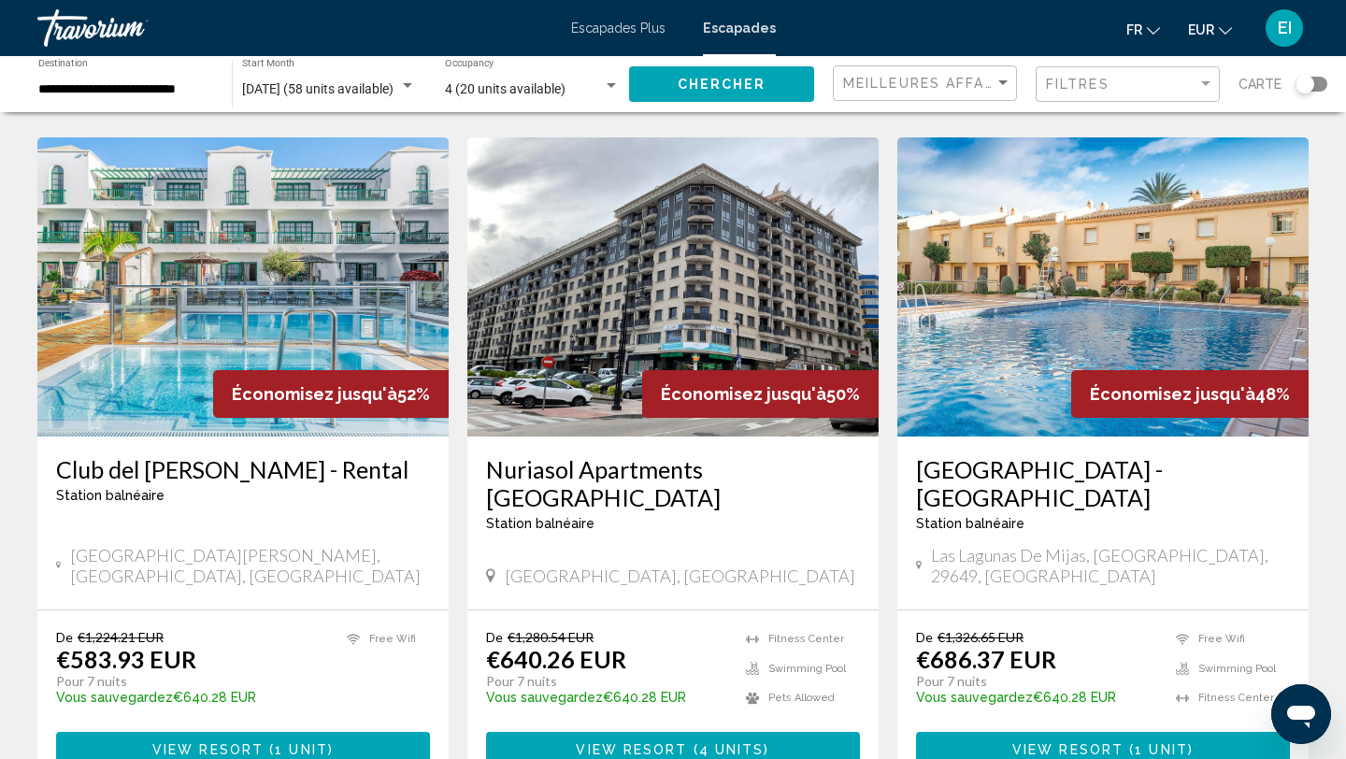
click at [1081, 742] on span "View Resort" at bounding box center [1068, 749] width 111 height 15
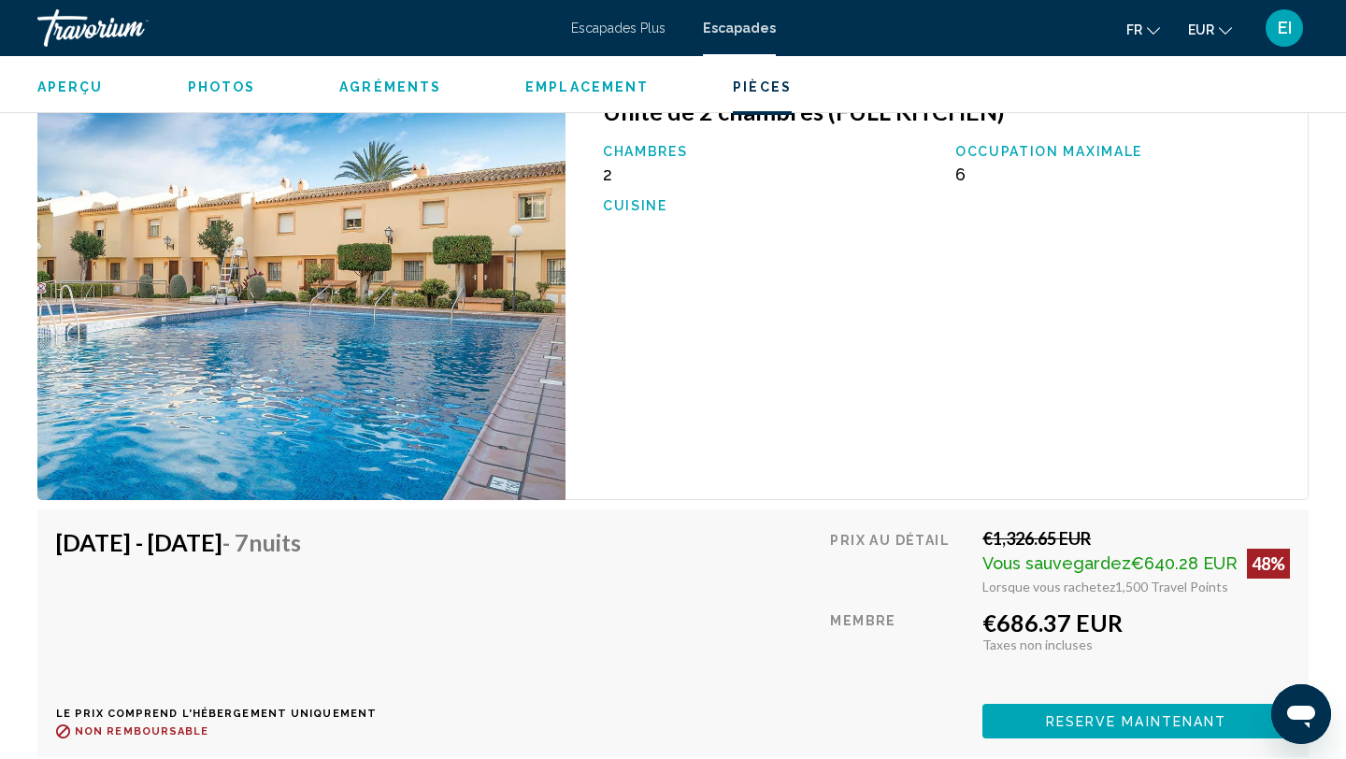
scroll to position [3245, 0]
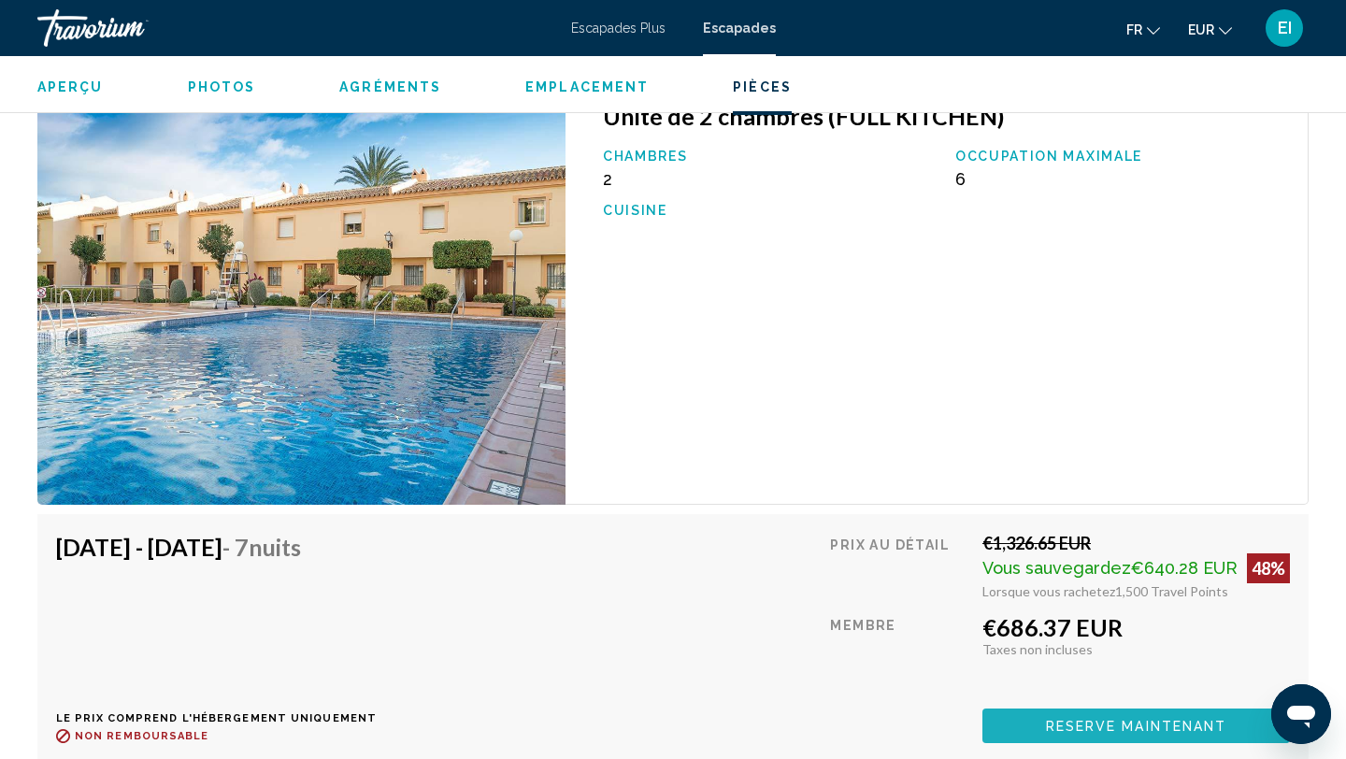
click at [1081, 719] on span "Reserve maintenant" at bounding box center [1136, 726] width 181 height 15
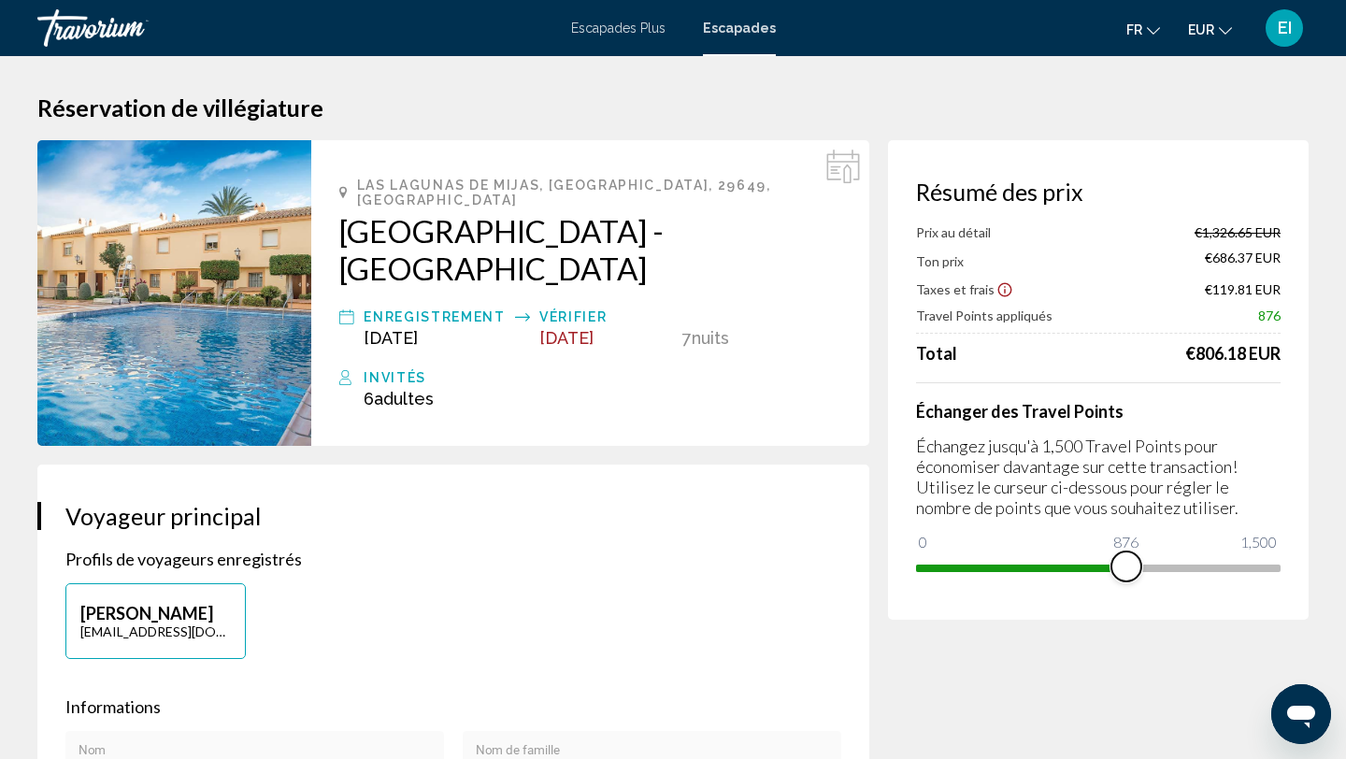
drag, startPoint x: 1267, startPoint y: 568, endPoint x: 1129, endPoint y: 574, distance: 138.5
click at [1129, 574] on span "Contenu principal" at bounding box center [1127, 567] width 30 height 30
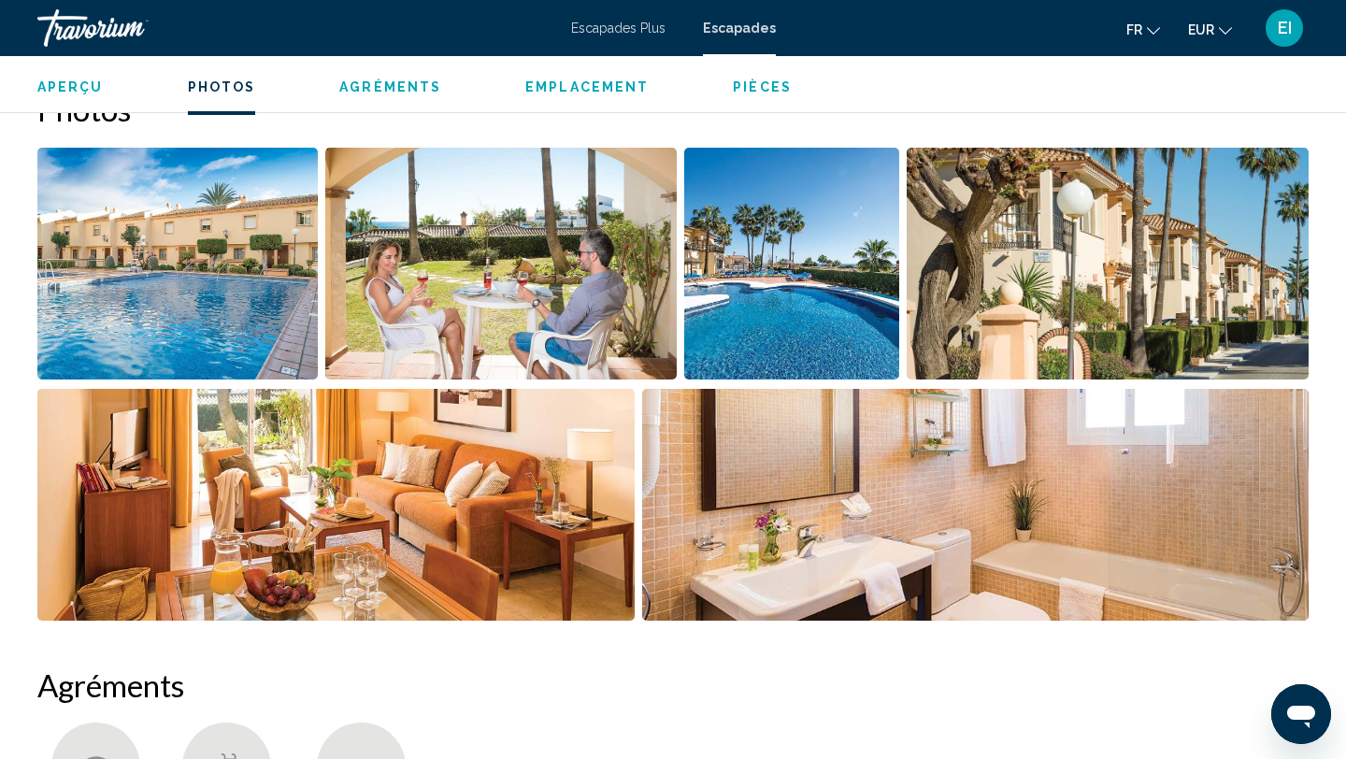
scroll to position [889, 0]
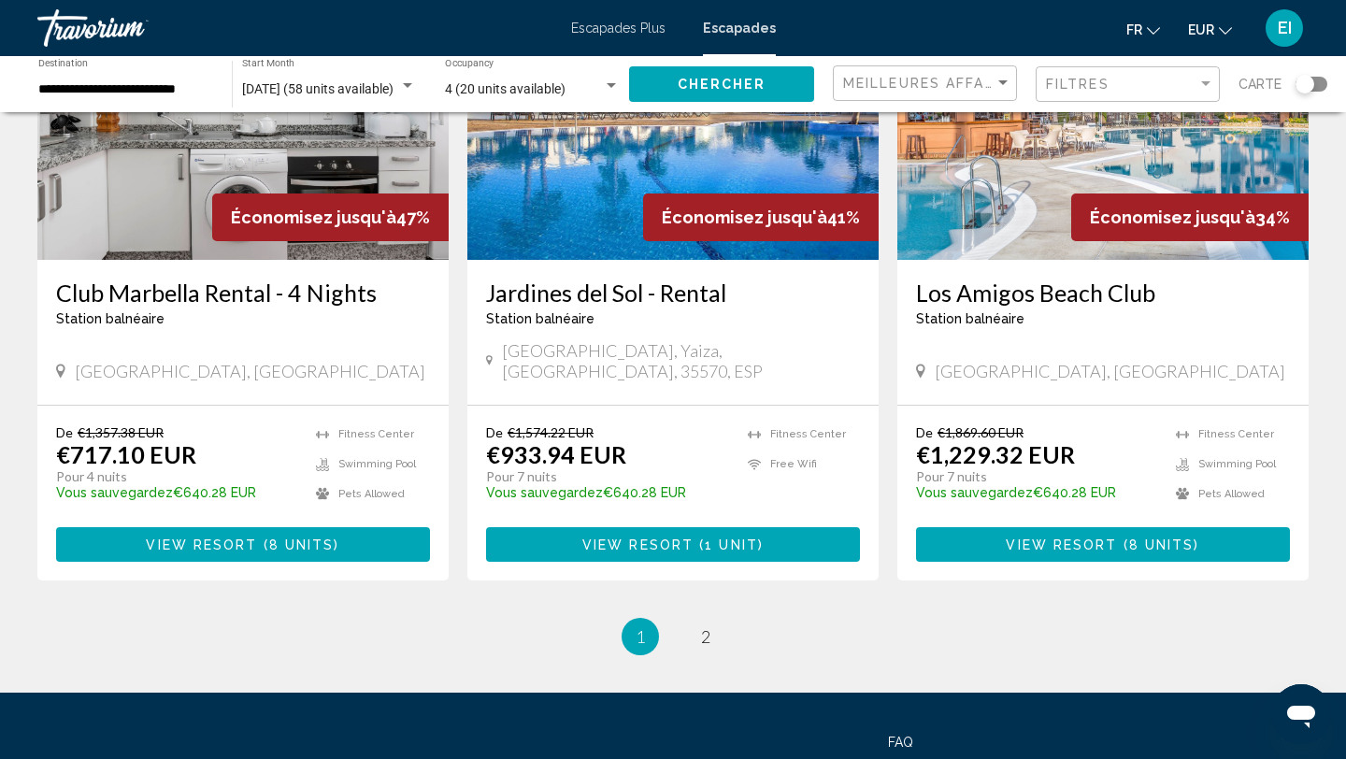
scroll to position [2371, 0]
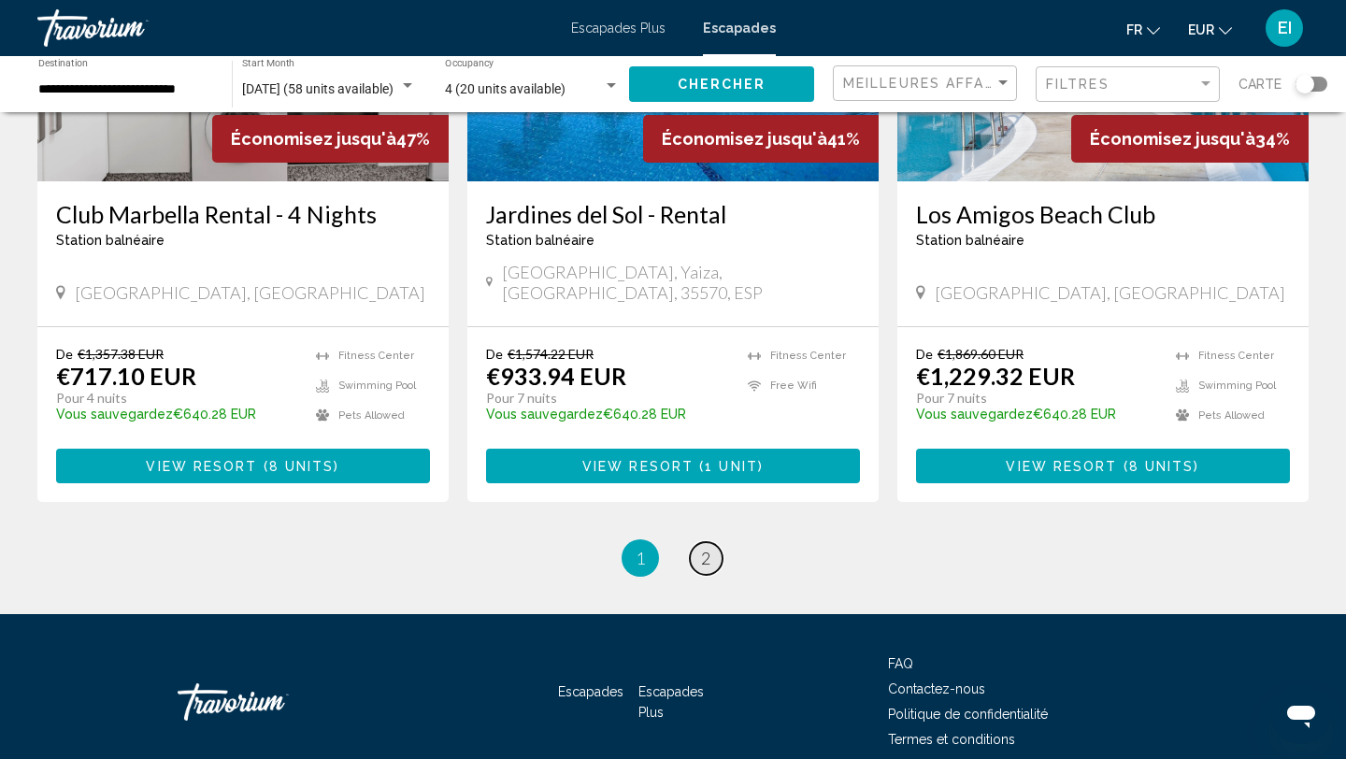
click at [710, 548] on span "2" at bounding box center [705, 558] width 9 height 21
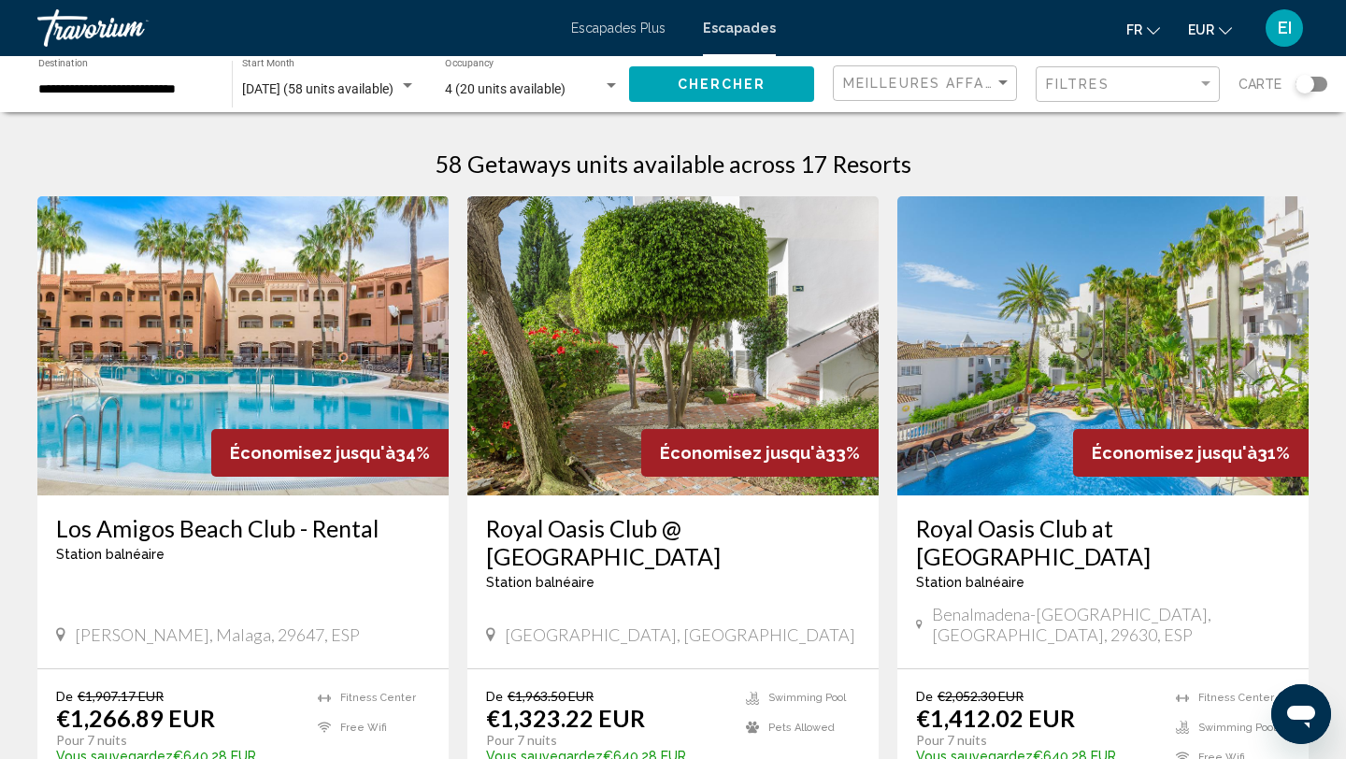
click at [595, 86] on div "4 (20 units available)" at bounding box center [524, 89] width 158 height 15
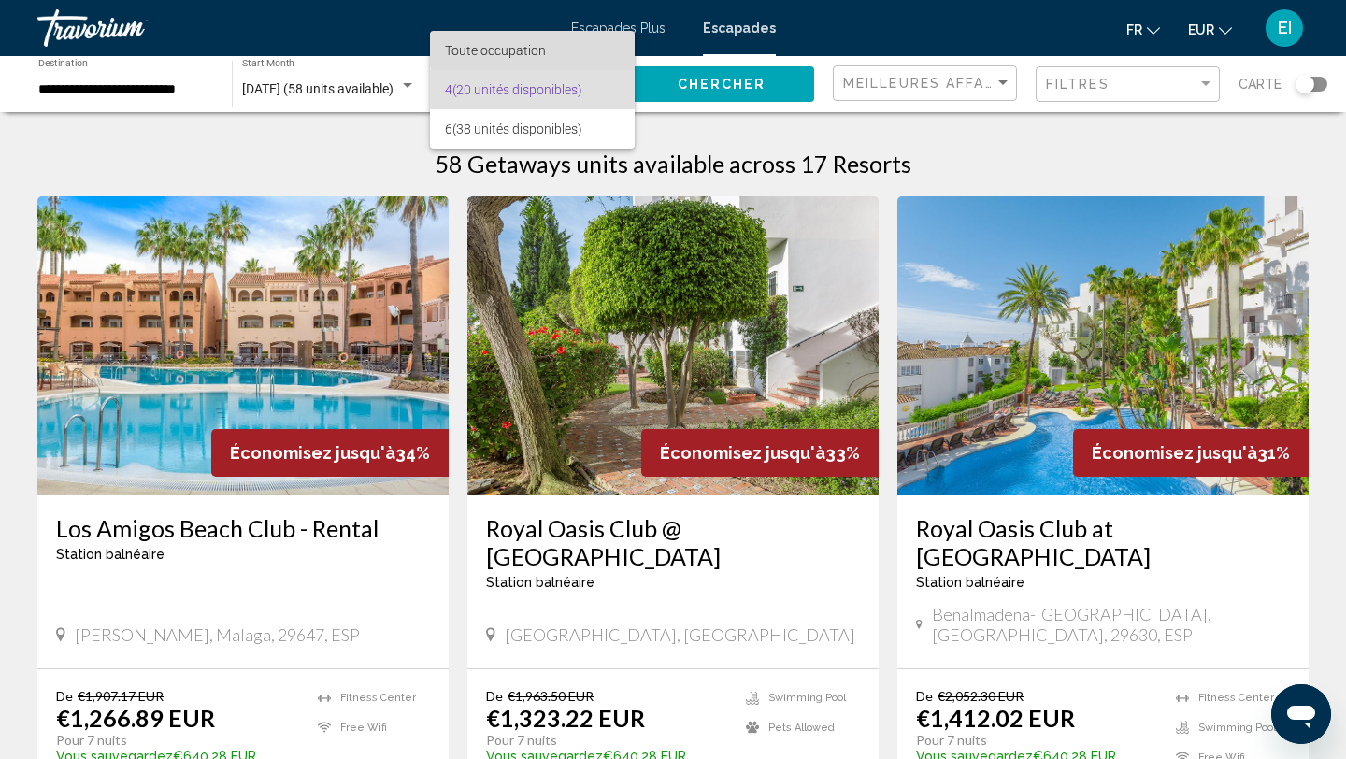
click at [550, 50] on span "Toute occupation" at bounding box center [532, 50] width 175 height 39
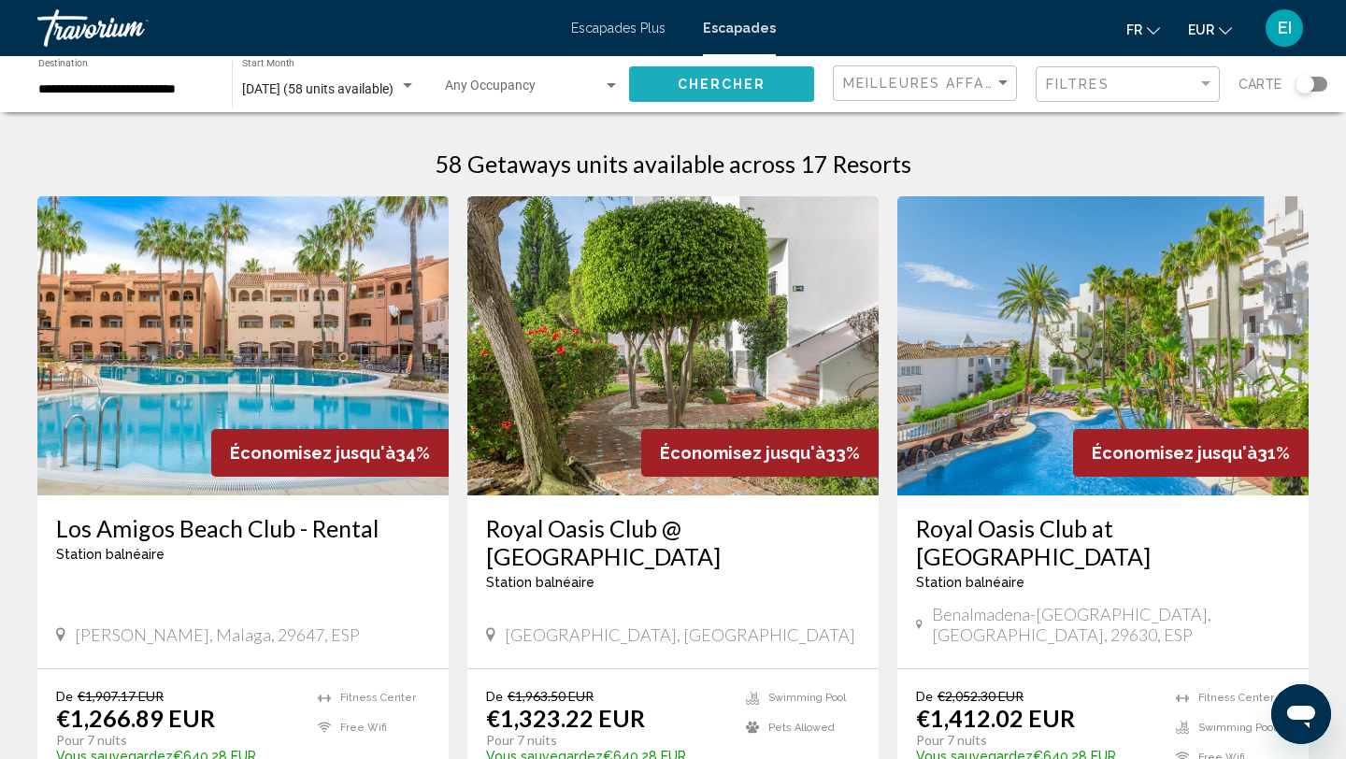
click at [784, 83] on button "Chercher" at bounding box center [721, 83] width 185 height 35
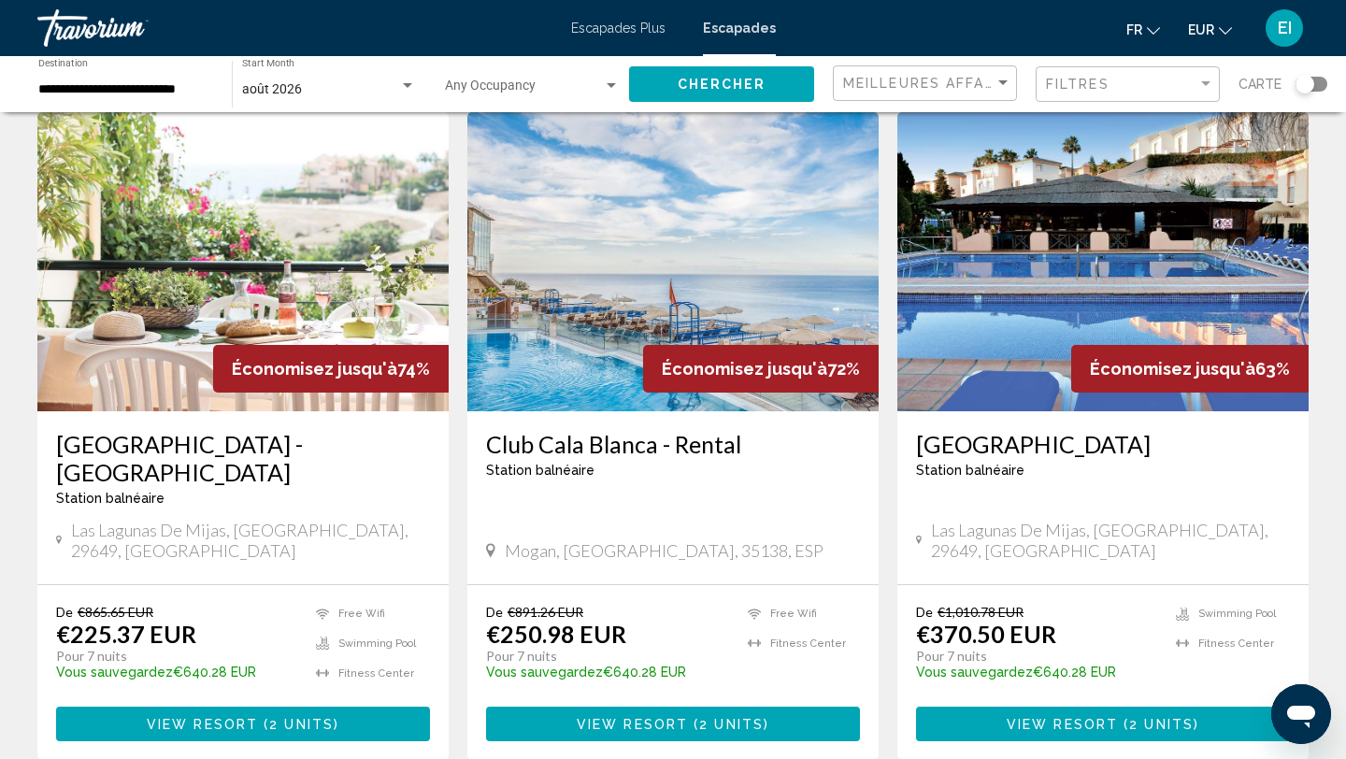
scroll to position [85, 0]
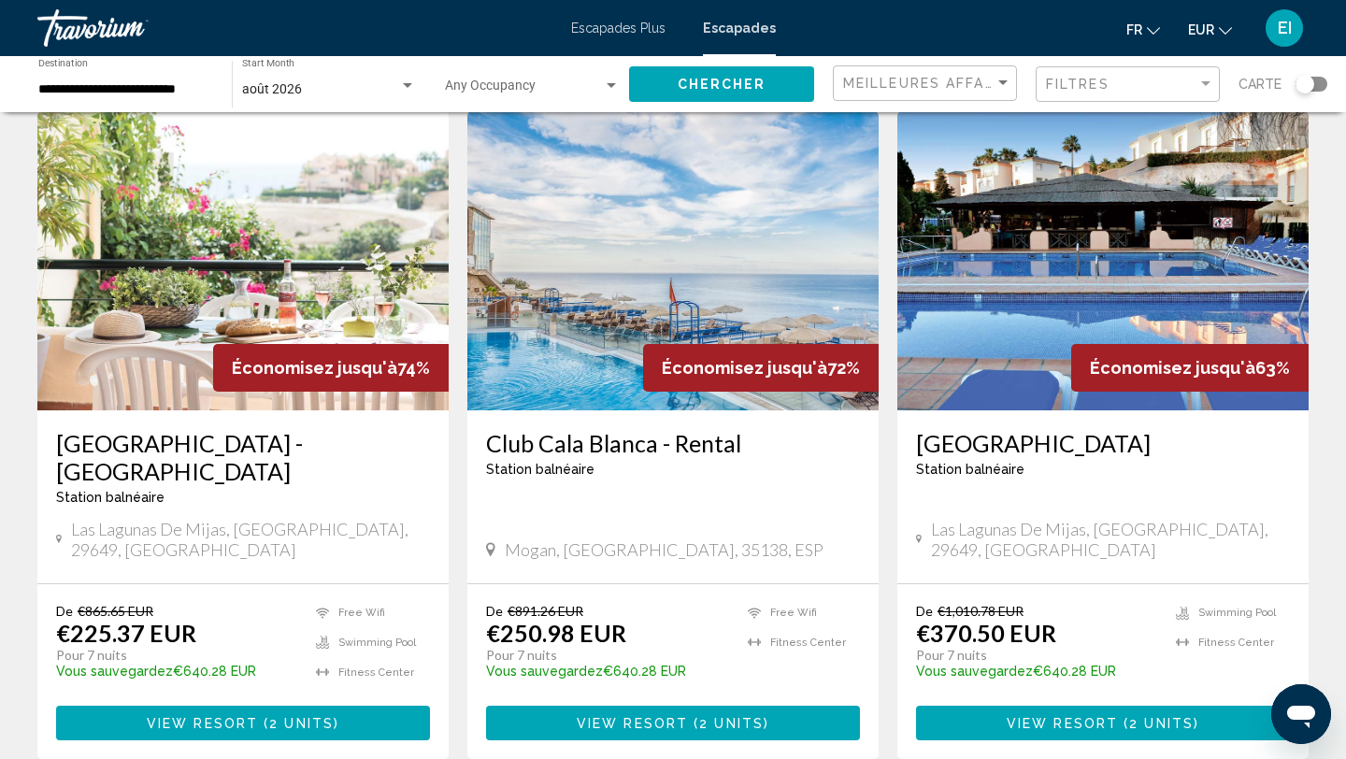
click at [288, 716] on span "2 units" at bounding box center [301, 723] width 65 height 15
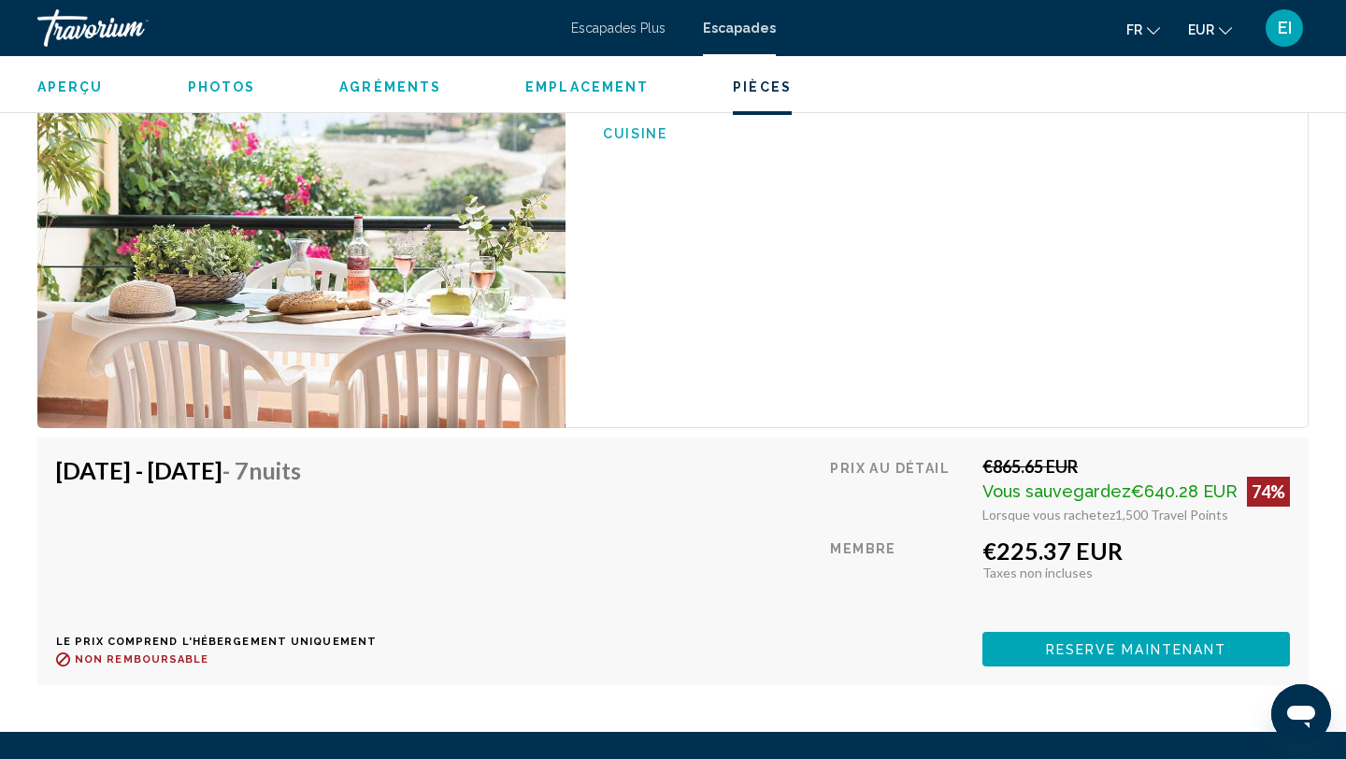
scroll to position [3344, 0]
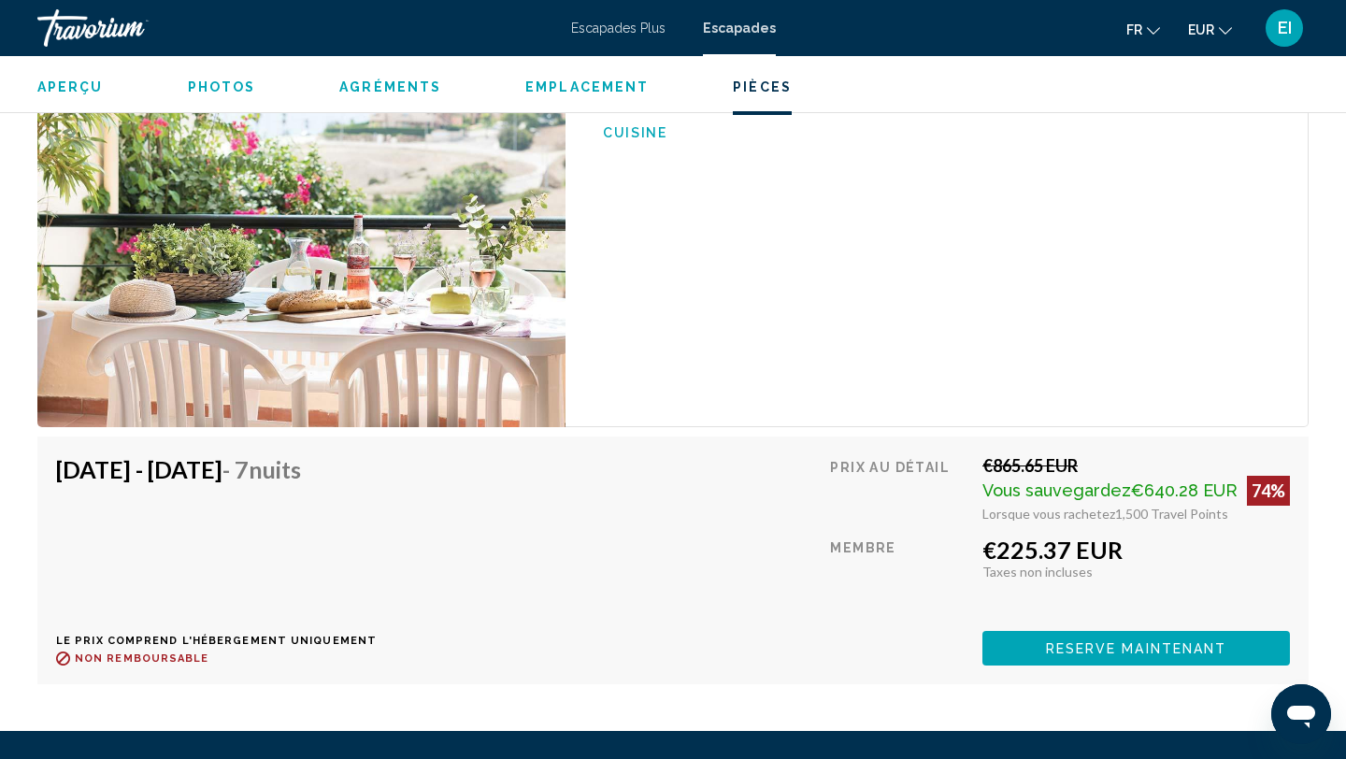
click at [1060, 649] on span "Reserve maintenant" at bounding box center [1136, 648] width 181 height 15
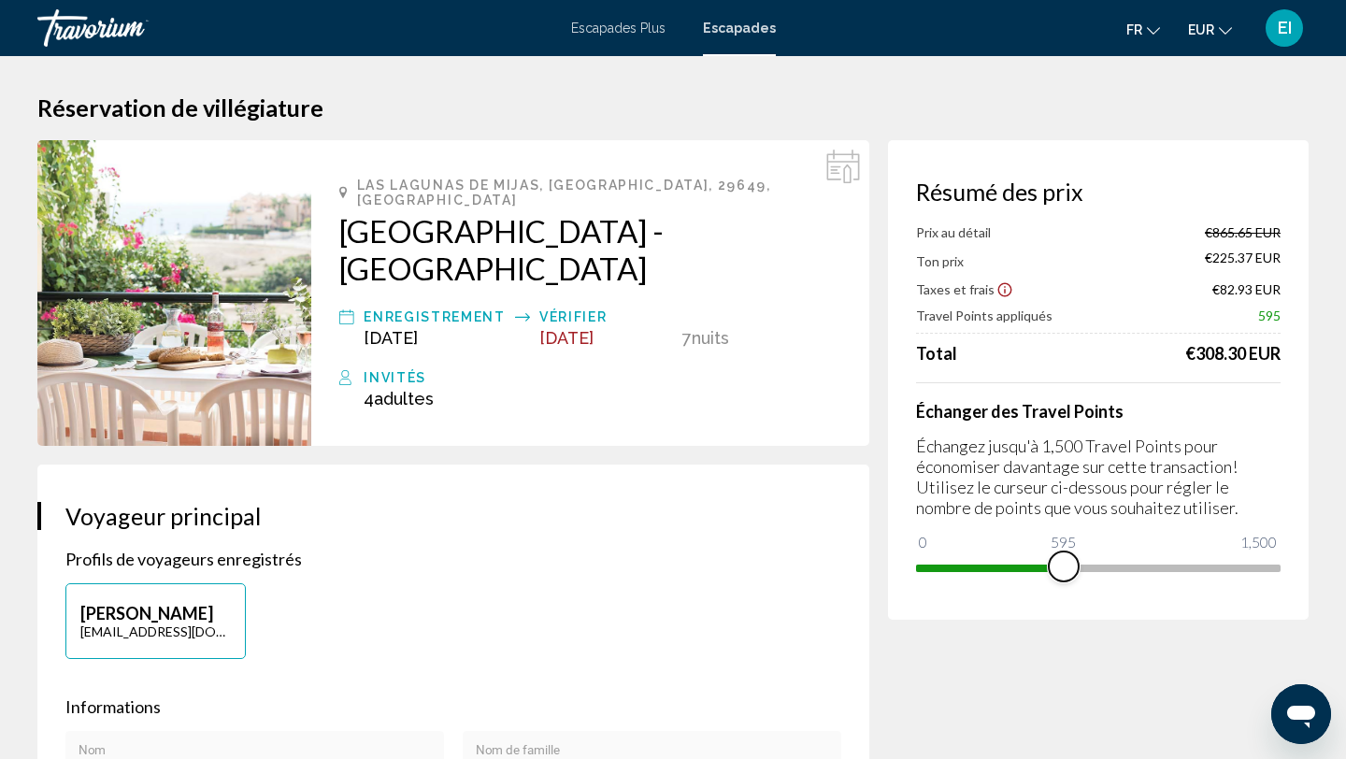
drag, startPoint x: 1266, startPoint y: 563, endPoint x: 1065, endPoint y: 577, distance: 201.5
click at [1064, 581] on span "Contenu principal" at bounding box center [1064, 567] width 30 height 30
click at [1075, 559] on span "Contenu principal" at bounding box center [1075, 567] width 30 height 30
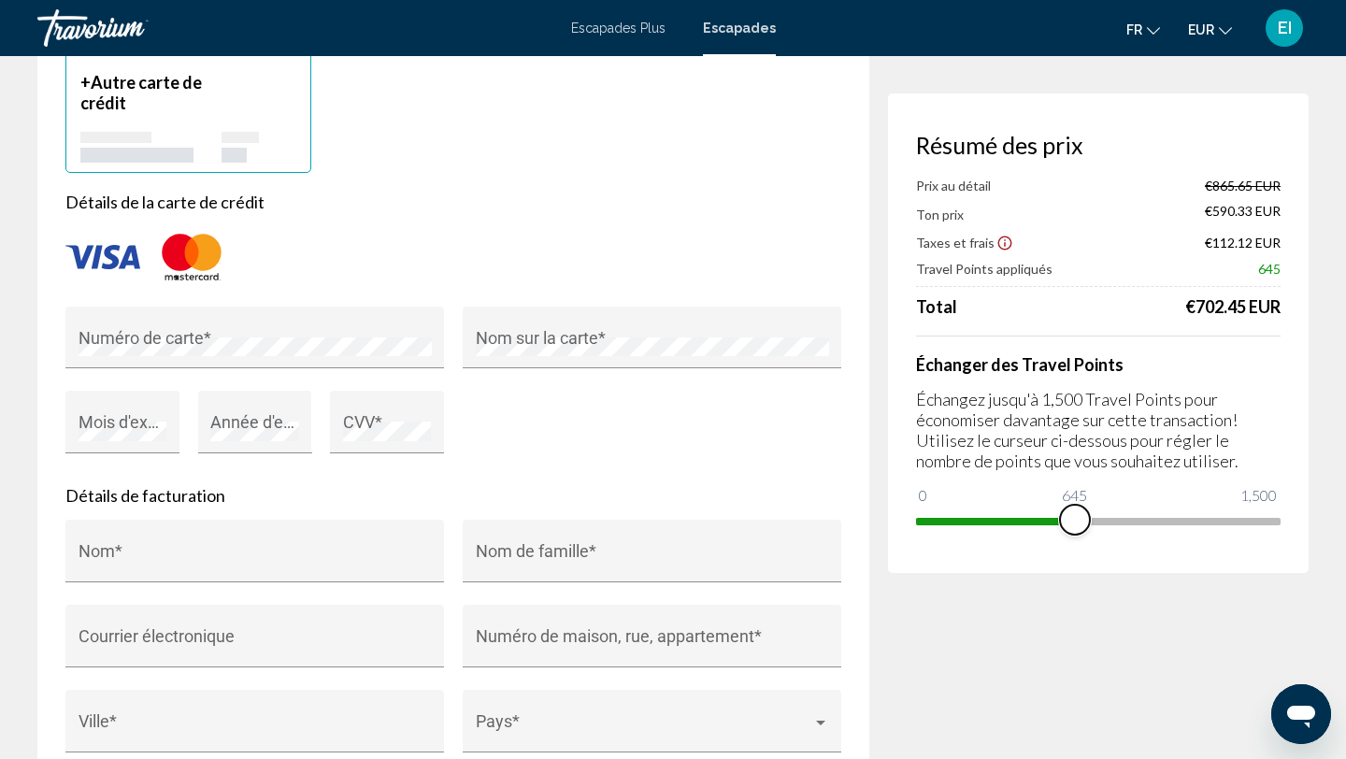
scroll to position [1533, 0]
drag, startPoint x: 1074, startPoint y: 525, endPoint x: 1045, endPoint y: 523, distance: 29.0
click at [1045, 524] on span "Contenu principal" at bounding box center [1045, 520] width 30 height 30
